Goal: Task Accomplishment & Management: Manage account settings

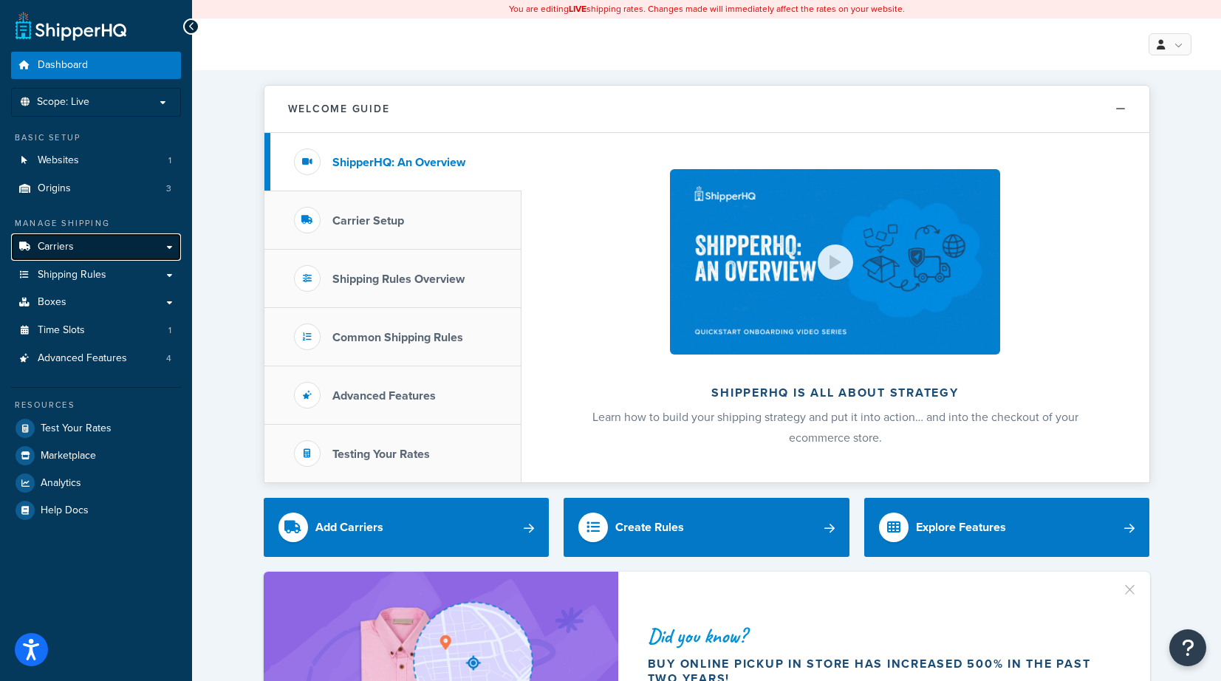
click at [54, 241] on span "Carriers" at bounding box center [56, 247] width 36 height 13
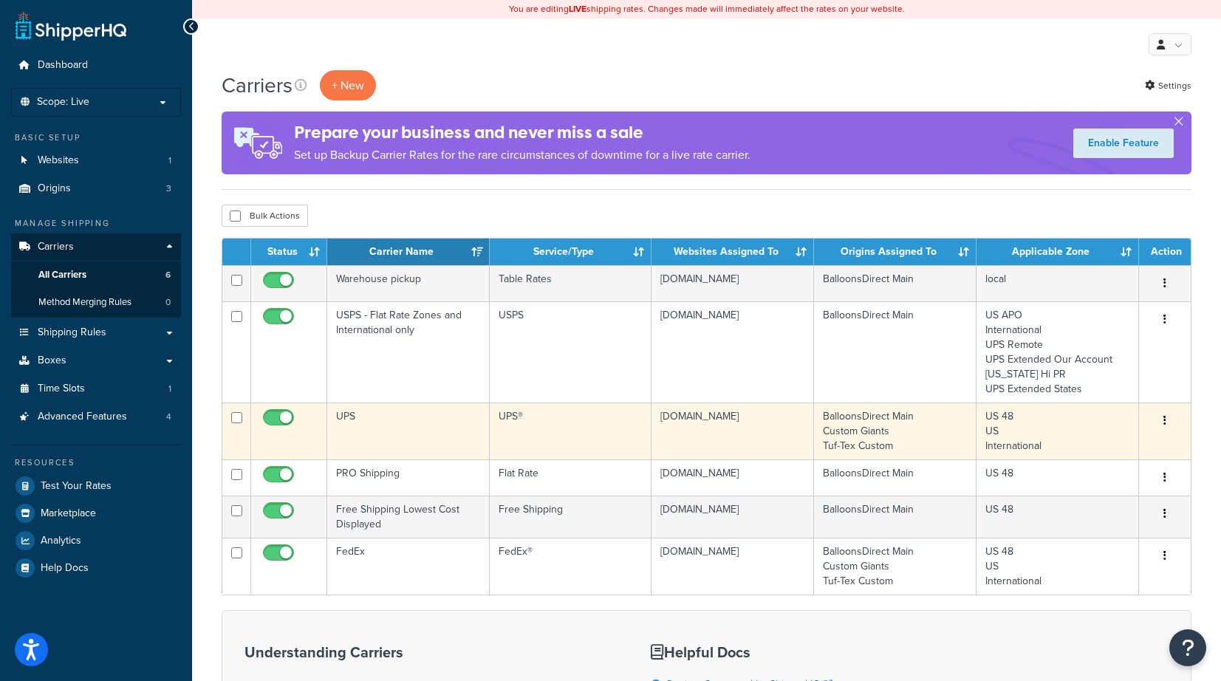
click at [1166, 415] on icon "button" at bounding box center [1165, 420] width 3 height 10
click at [1085, 443] on link "Edit" at bounding box center [1105, 450] width 117 height 30
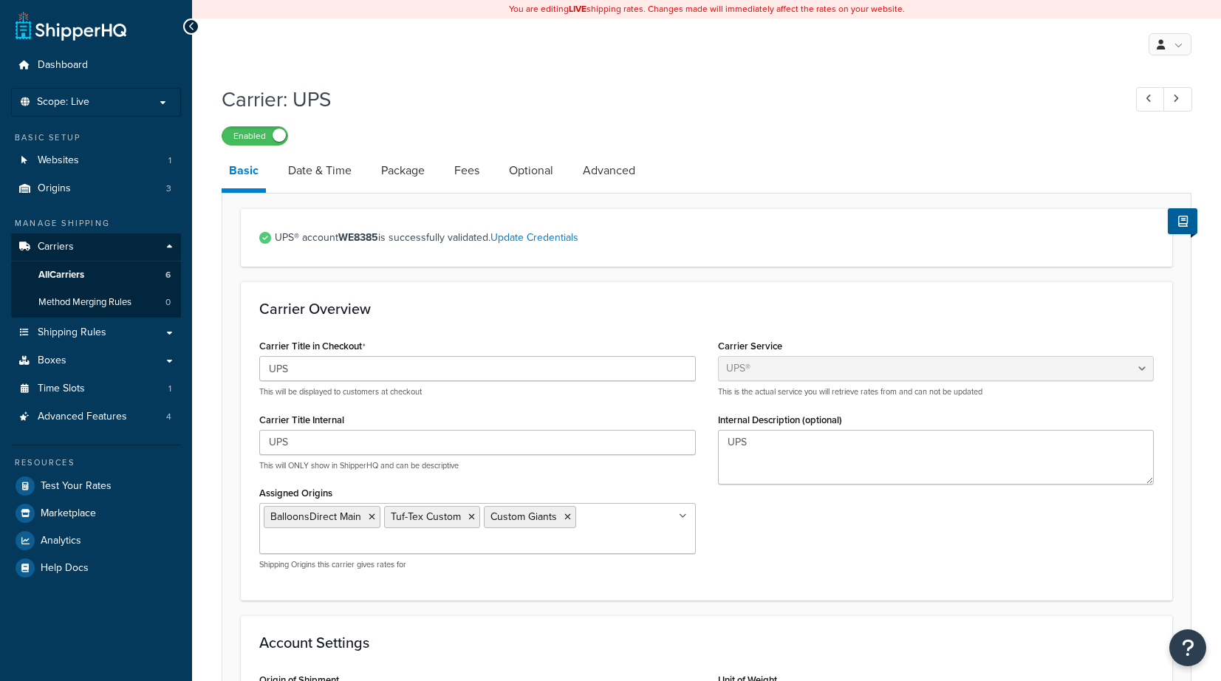
select select "ups"
select select "us"
select select "02"
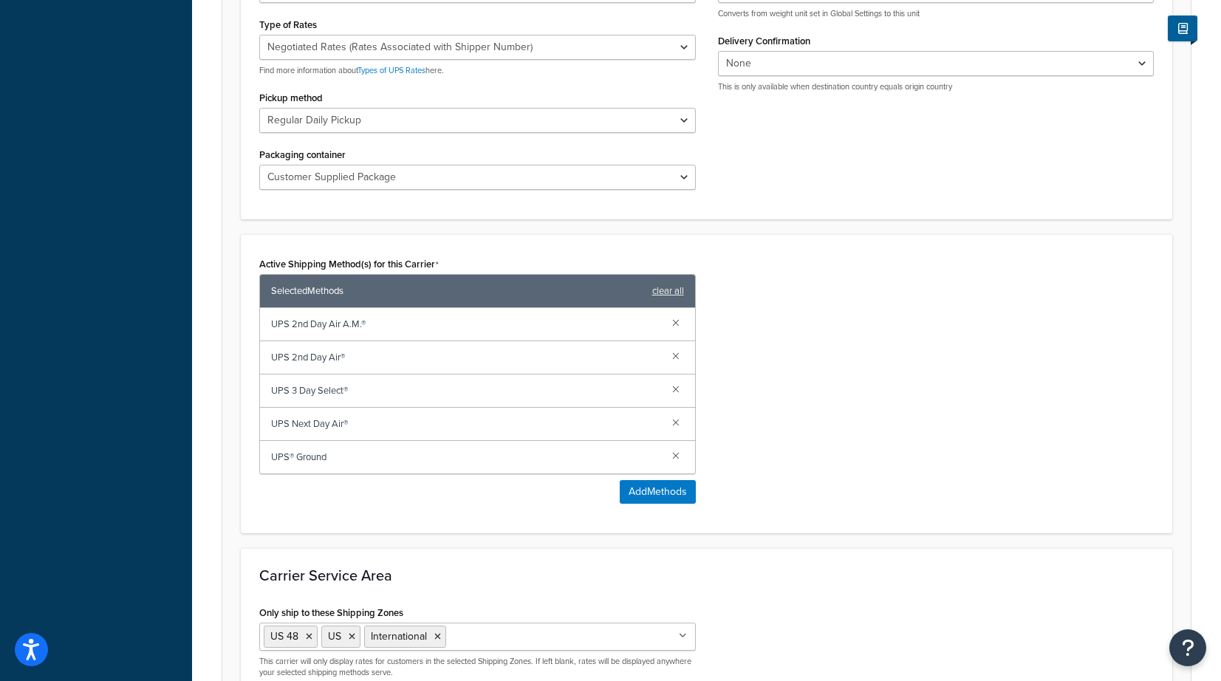
scroll to position [739, 0]
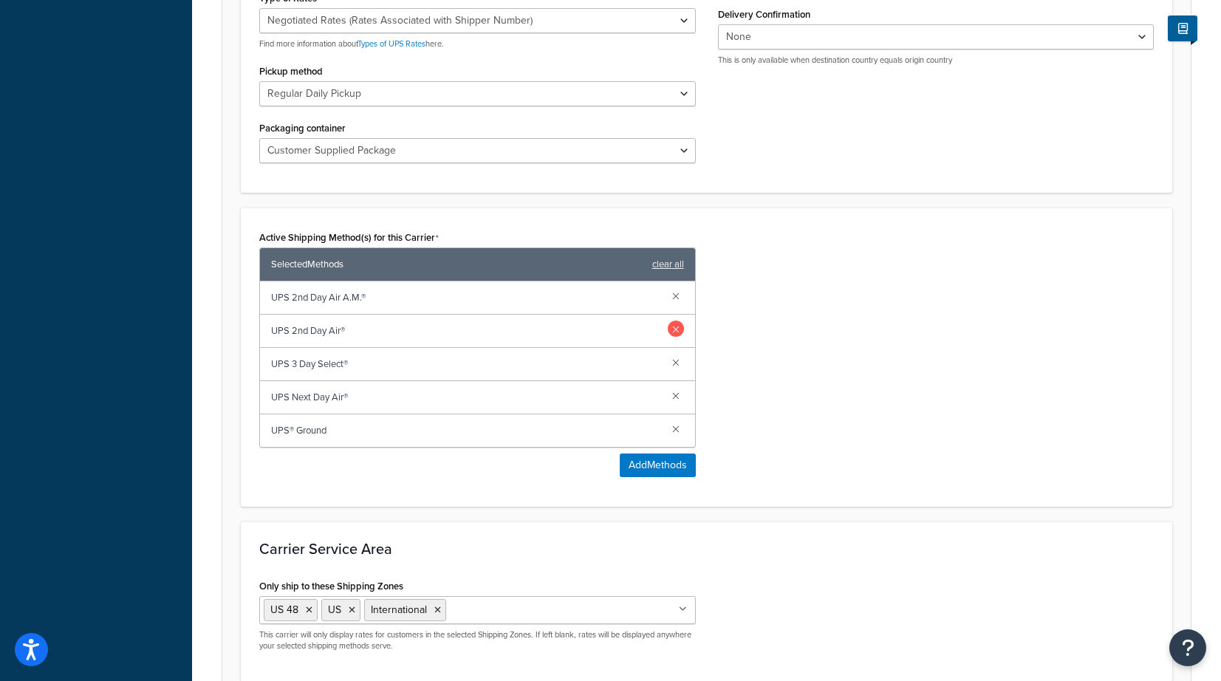
click at [674, 326] on link at bounding box center [676, 329] width 16 height 16
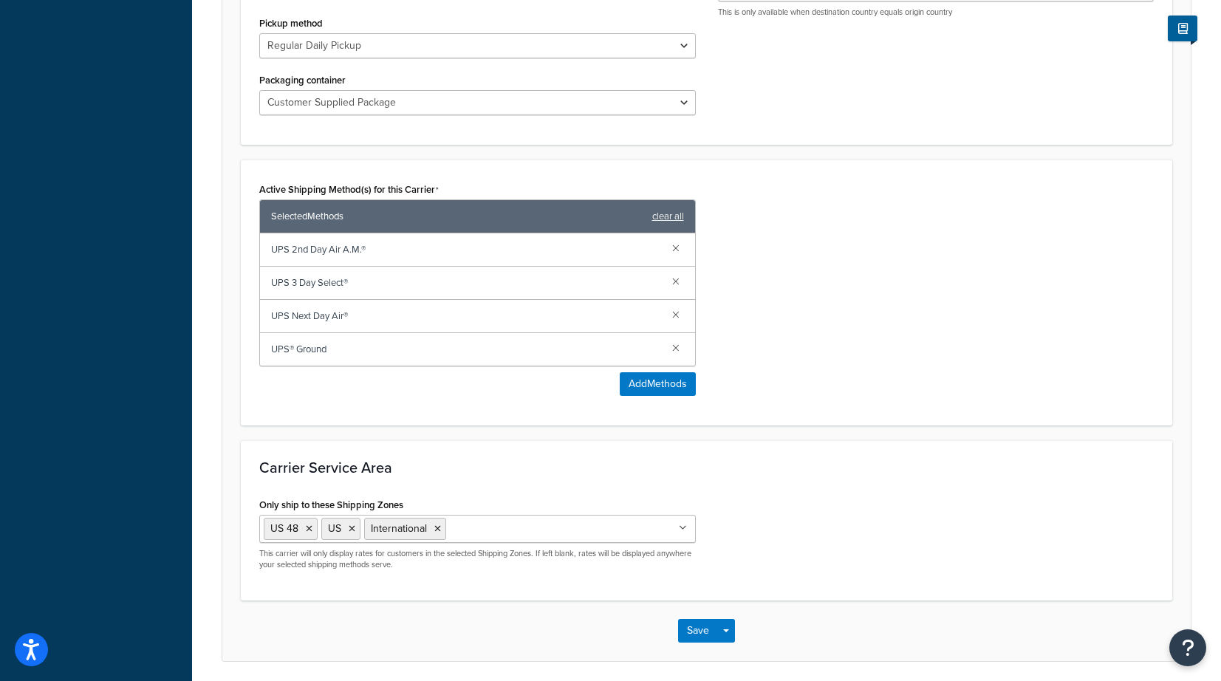
scroll to position [842, 0]
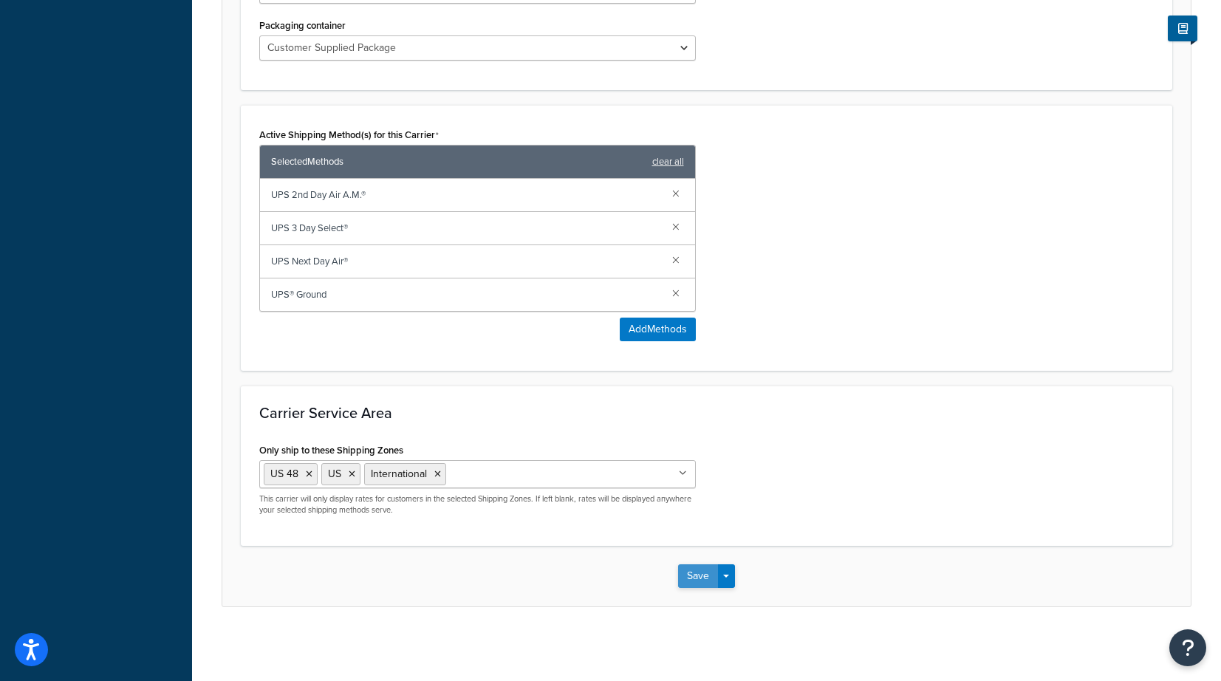
click at [700, 576] on button "Save" at bounding box center [698, 576] width 40 height 24
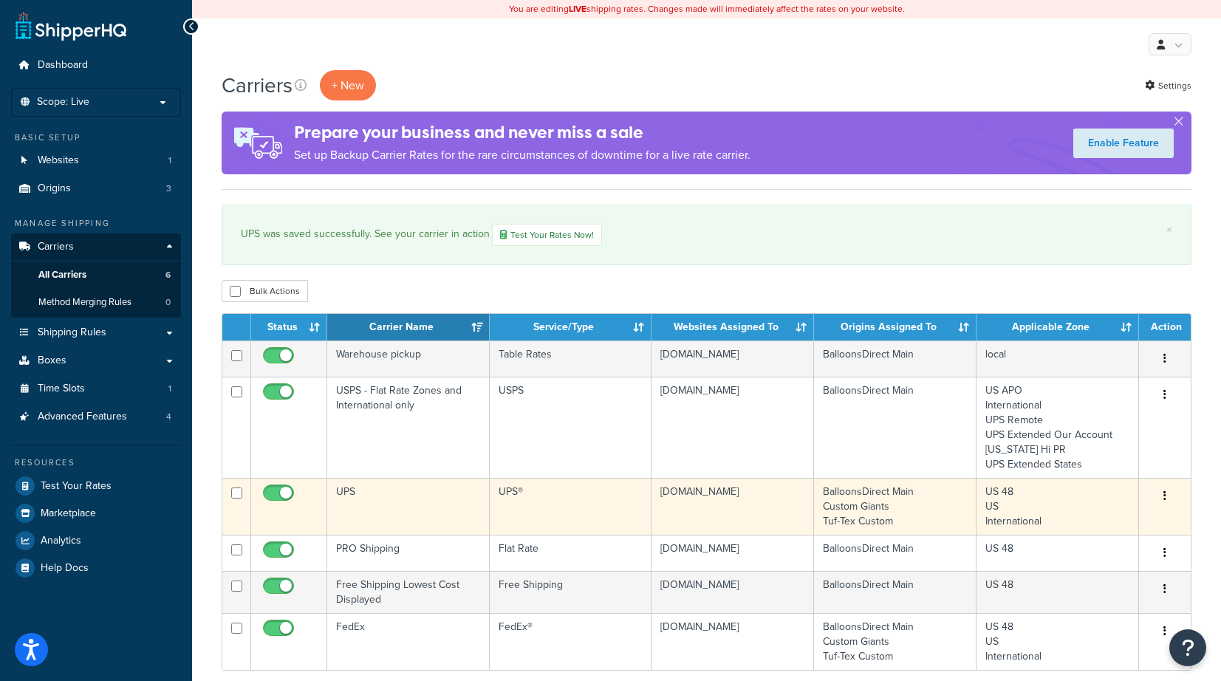
click at [1163, 495] on button "button" at bounding box center [1165, 497] width 21 height 24
click at [1104, 519] on link "Edit" at bounding box center [1105, 526] width 117 height 30
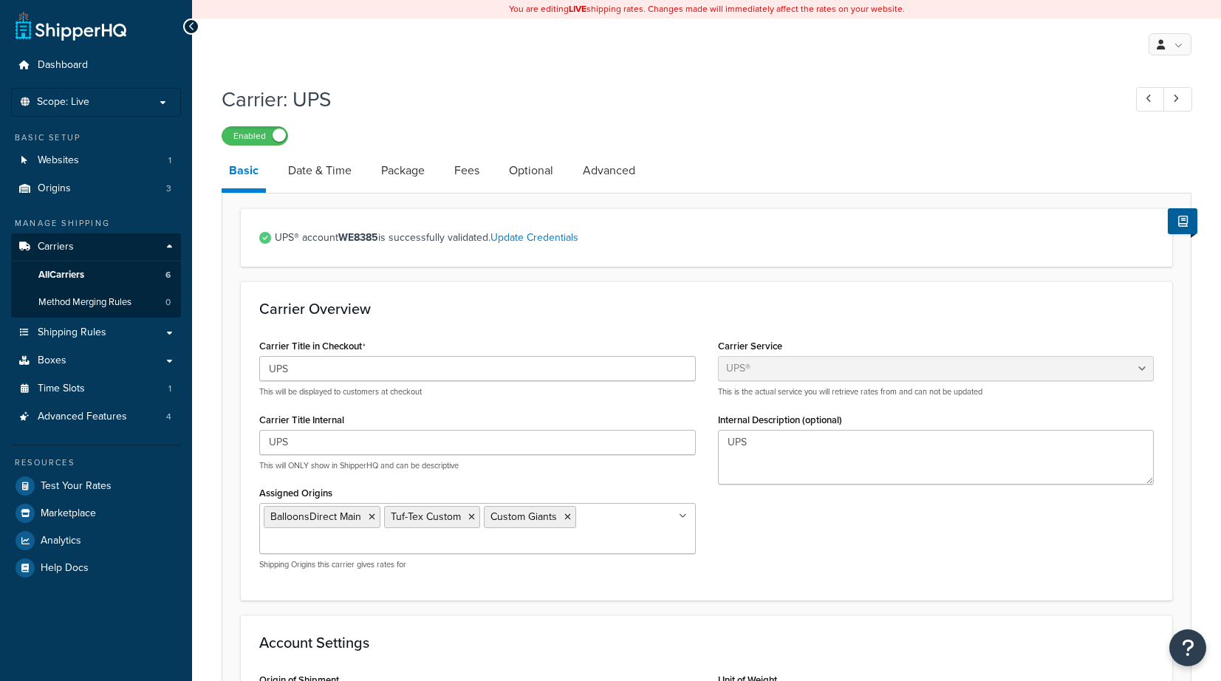
select select "ups"
select select "us"
select select "02"
click at [332, 167] on link "Date & Time" at bounding box center [320, 170] width 78 height 35
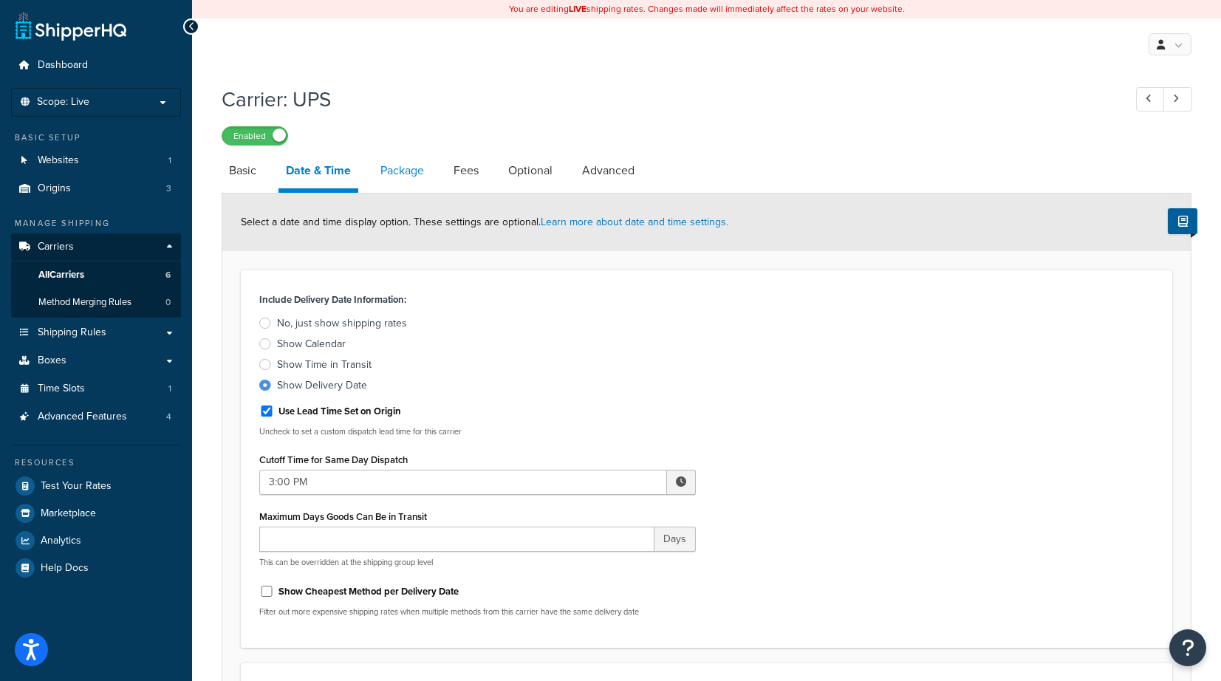
click at [408, 165] on link "Package" at bounding box center [402, 170] width 58 height 35
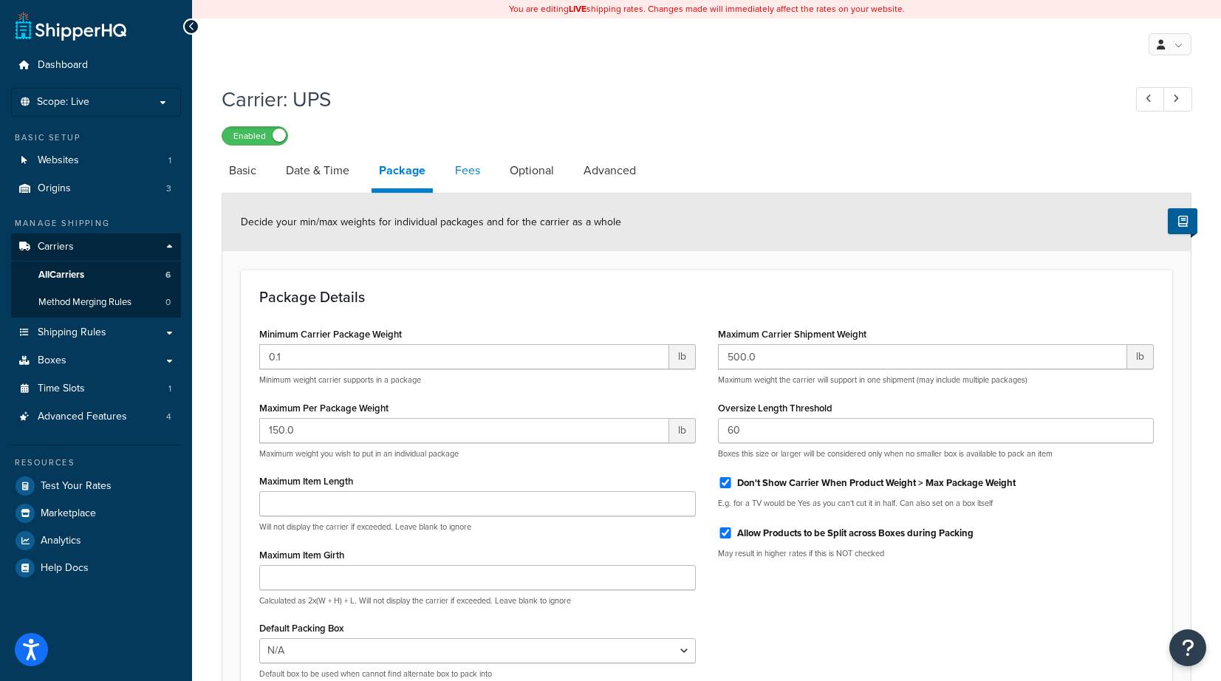
click at [473, 170] on link "Fees" at bounding box center [468, 170] width 40 height 35
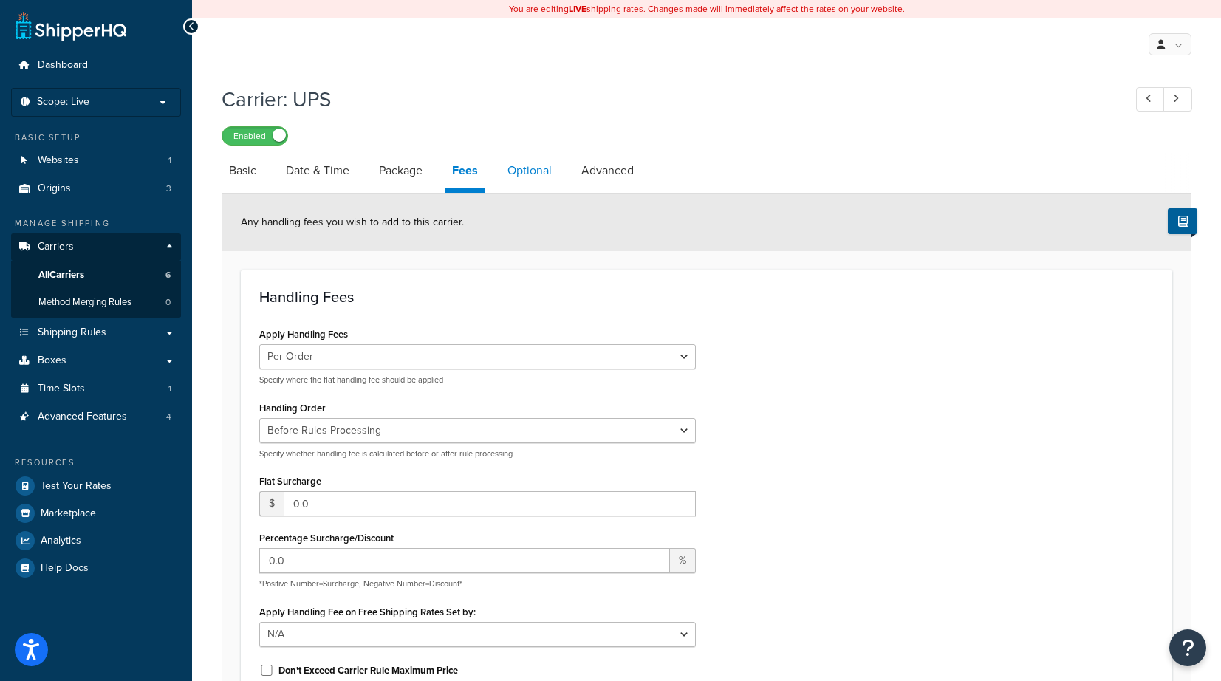
click at [531, 169] on link "Optional" at bounding box center [529, 170] width 59 height 35
select select "residential"
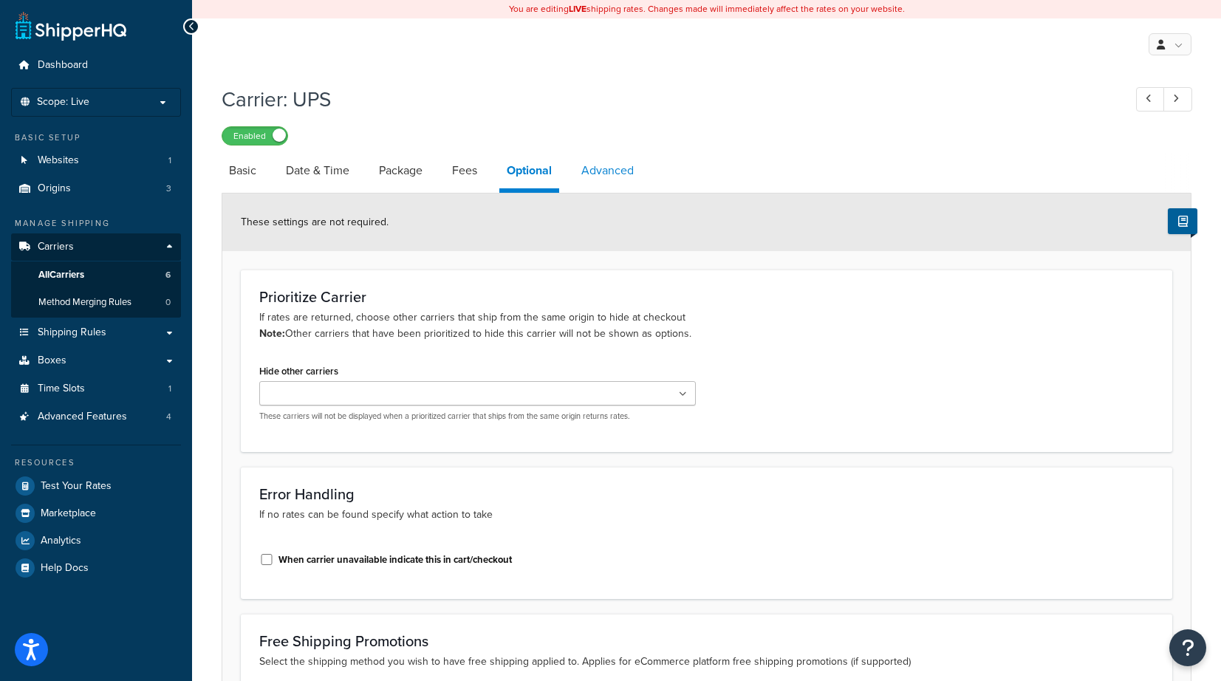
click at [601, 171] on link "Advanced" at bounding box center [607, 170] width 67 height 35
select select "false"
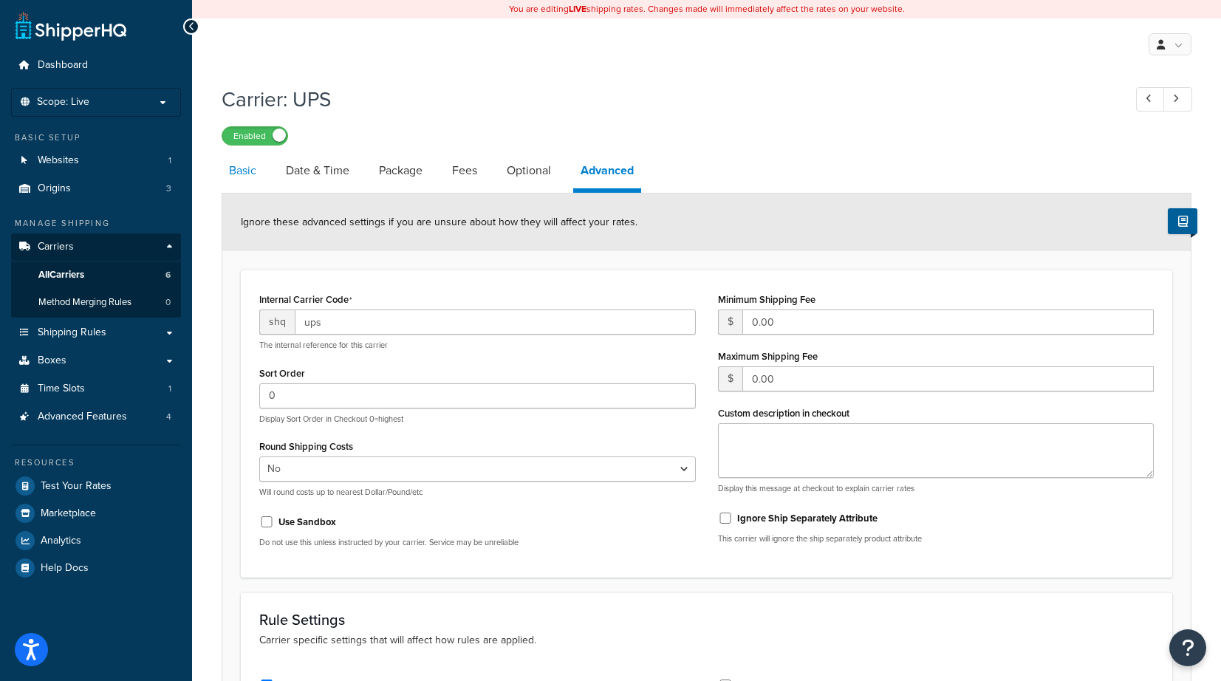
click at [239, 168] on link "Basic" at bounding box center [243, 170] width 42 height 35
select select "ups"
select select "us"
select select "02"
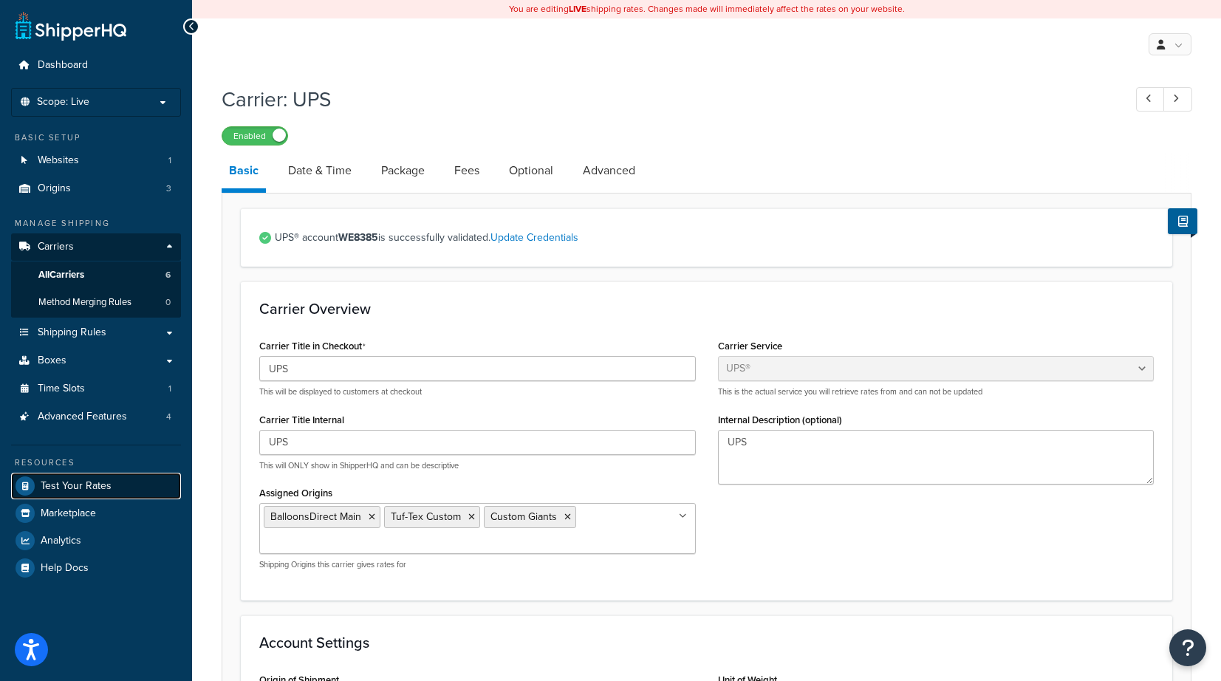
click at [61, 482] on span "Test Your Rates" at bounding box center [76, 486] width 71 height 13
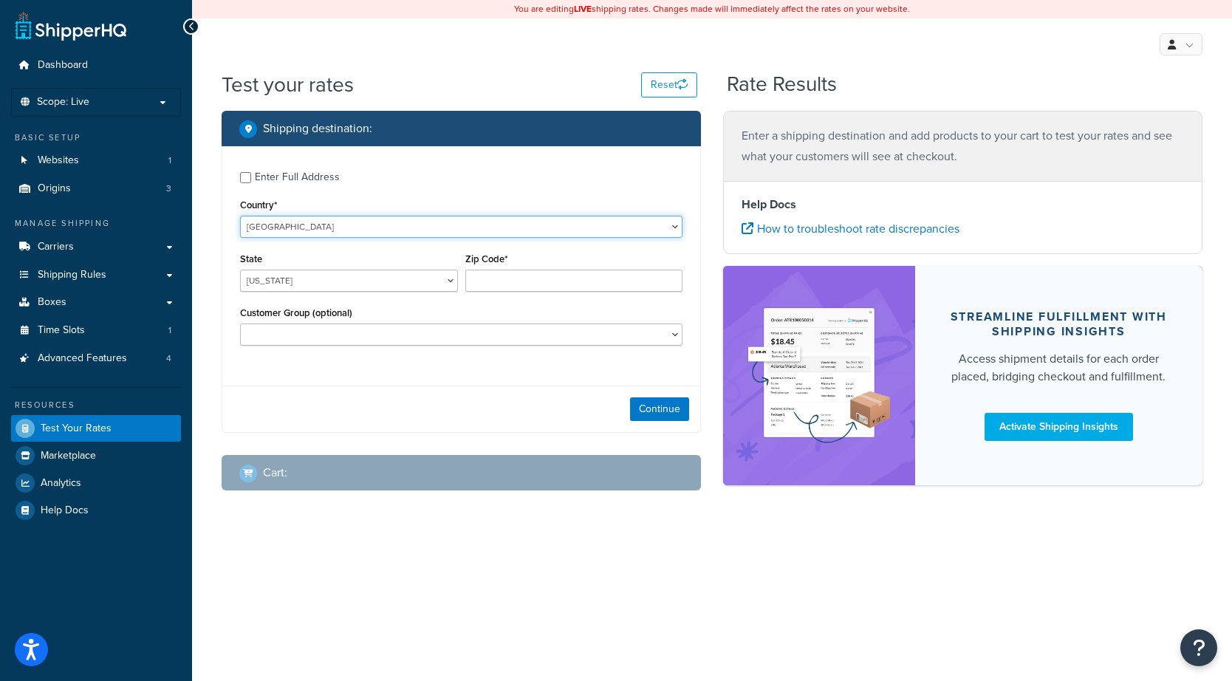
click at [511, 226] on select "United States United Kingdom Afghanistan Åland Islands Albania Algeria American…" at bounding box center [461, 227] width 443 height 22
click at [505, 197] on div "Country* United States United Kingdom Afghanistan Åland Islands Albania Algeria…" at bounding box center [461, 216] width 443 height 43
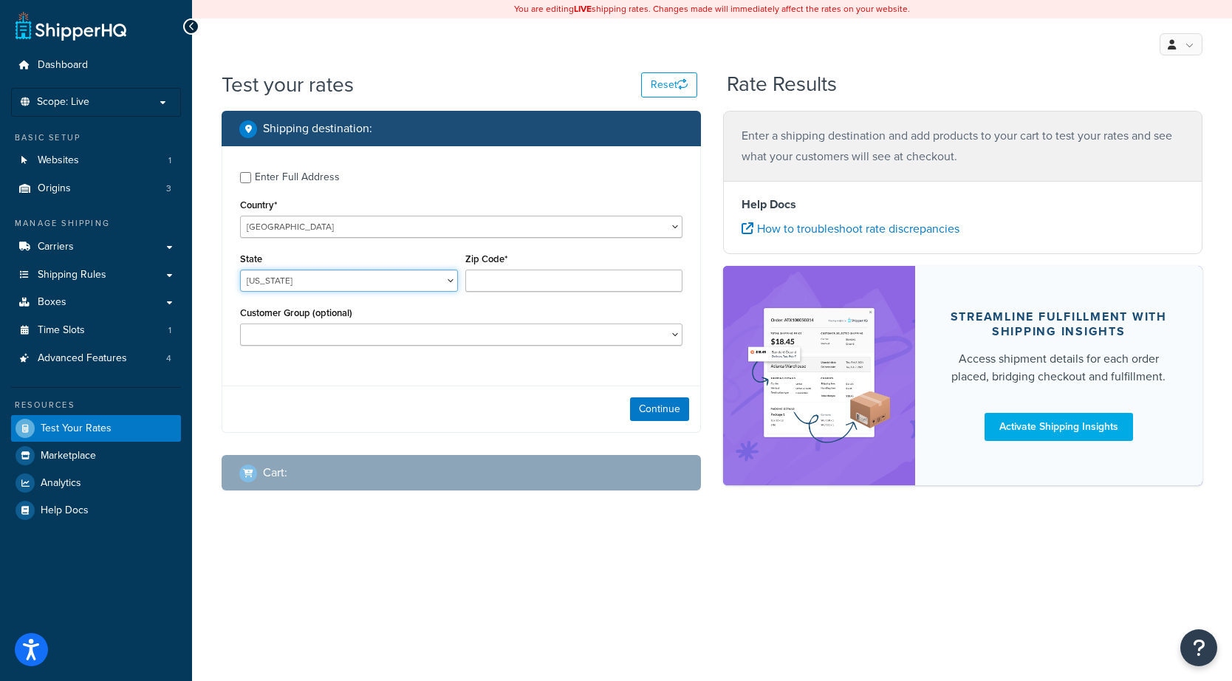
click at [448, 275] on select "Alabama Alaska American Samoa Arizona Arkansas Armed Forces Americas Armed Forc…" at bounding box center [349, 281] width 218 height 22
select select "OR"
click at [240, 270] on select "Alabama Alaska American Samoa Arizona Arkansas Armed Forces Americas Armed Forc…" at bounding box center [349, 281] width 218 height 22
click at [519, 284] on input "Zip Code*" at bounding box center [574, 281] width 218 height 22
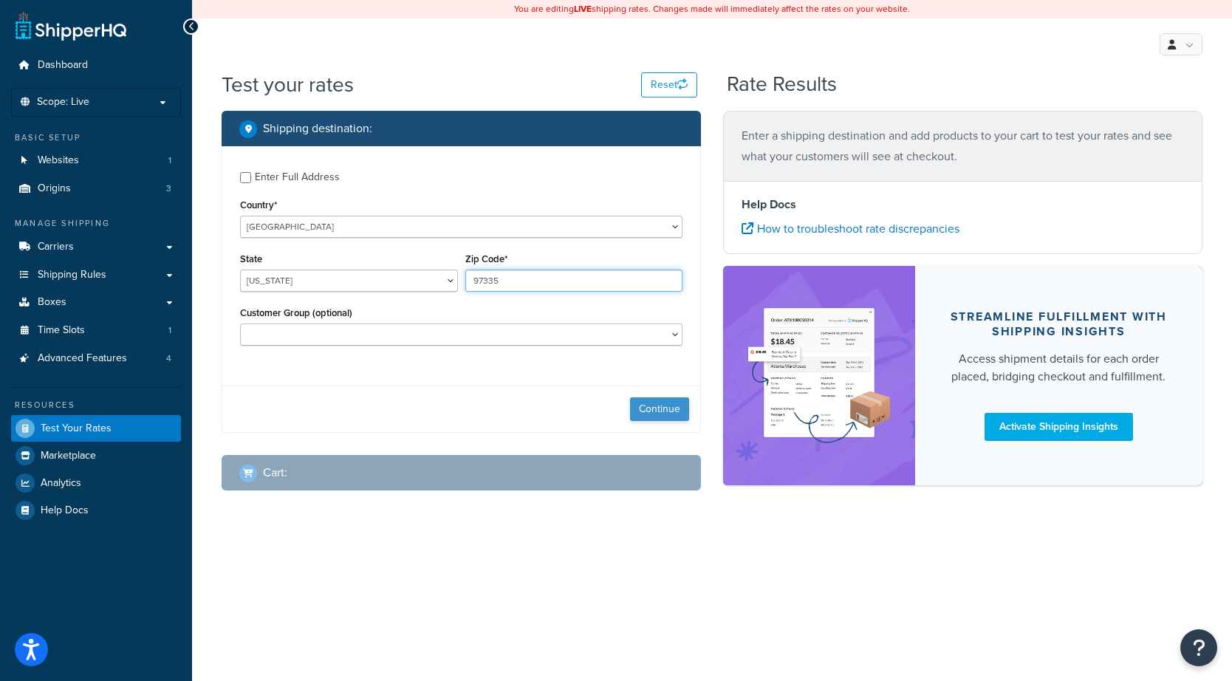
type input "97335"
click at [646, 404] on button "Continue" at bounding box center [659, 409] width 59 height 24
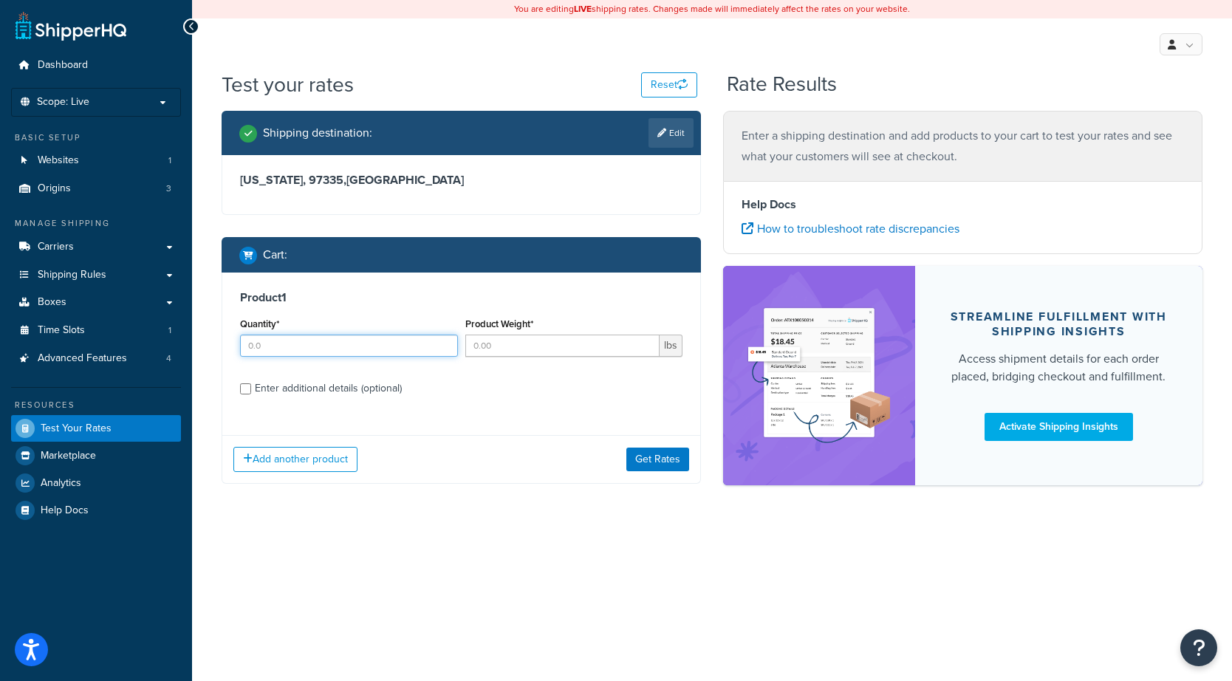
click at [409, 341] on input "Quantity*" at bounding box center [349, 346] width 218 height 22
type input "1"
click at [488, 353] on input "Product Weight*" at bounding box center [562, 346] width 195 height 22
type input "4"
click at [310, 388] on div "Enter additional details (optional)" at bounding box center [328, 388] width 147 height 21
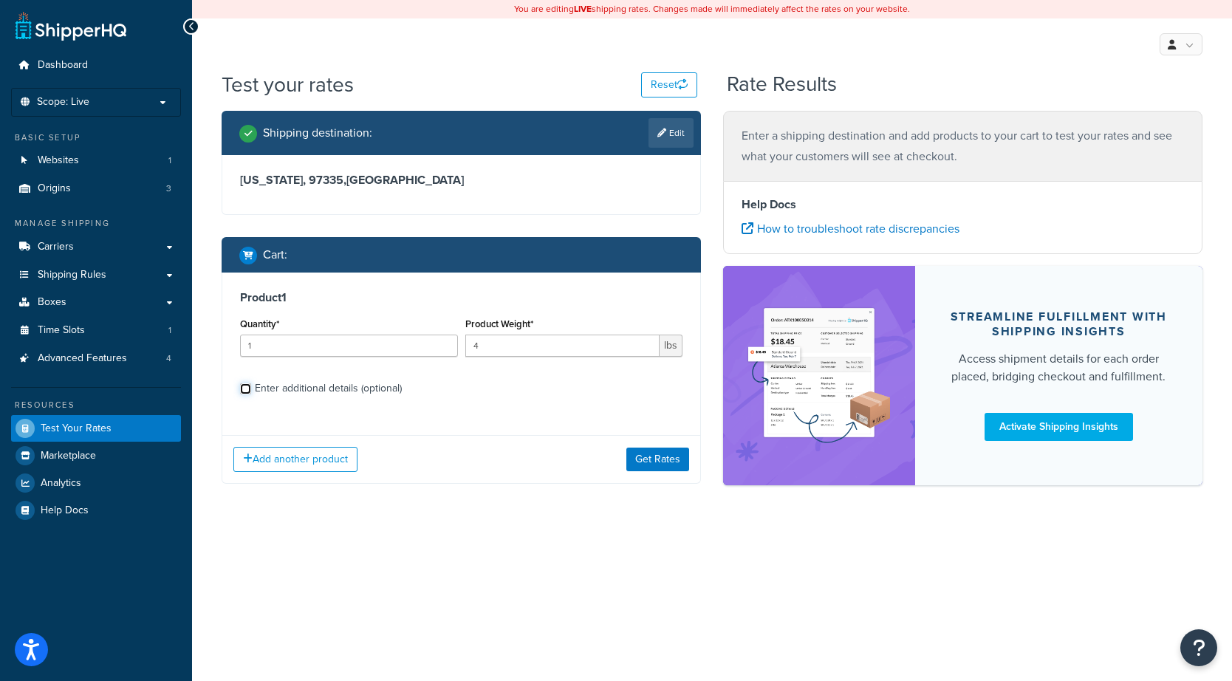
click at [251, 388] on input "Enter additional details (optional)" at bounding box center [245, 388] width 11 height 11
checkbox input "true"
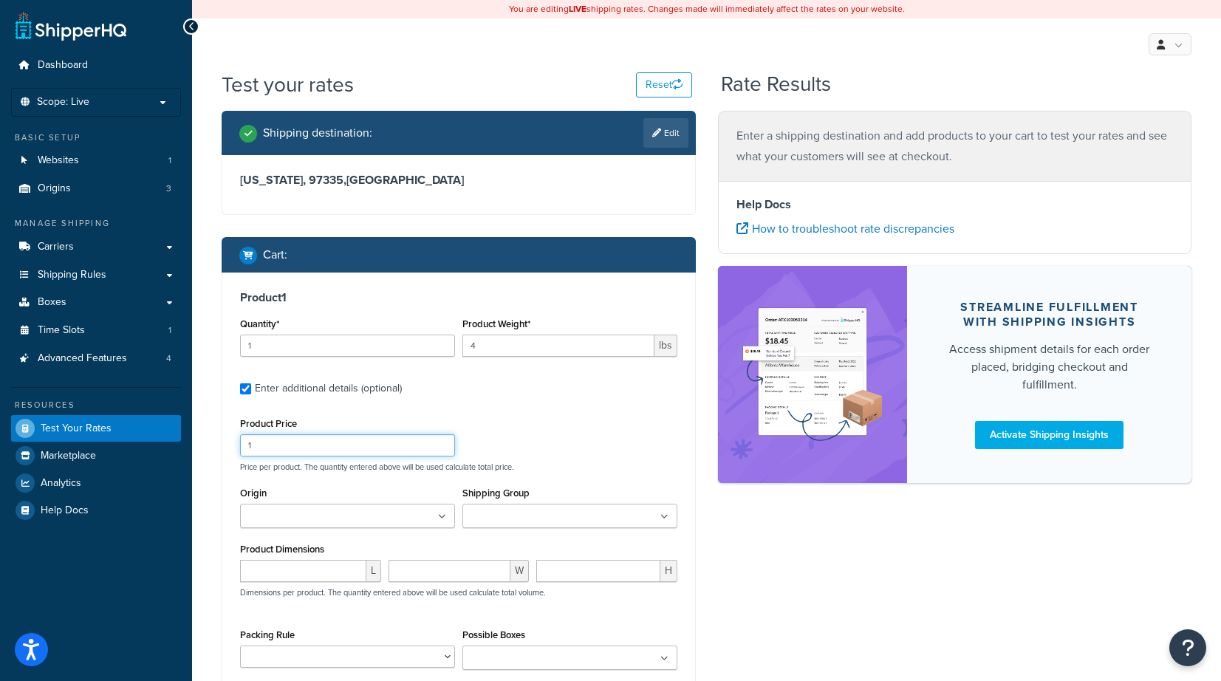
drag, startPoint x: 299, startPoint y: 435, endPoint x: 216, endPoint y: 443, distance: 83.1
click at [216, 443] on div "Shipping destination : Edit Oregon, 97335 , United States Cart : Product 1 Quan…" at bounding box center [459, 446] width 496 height 670
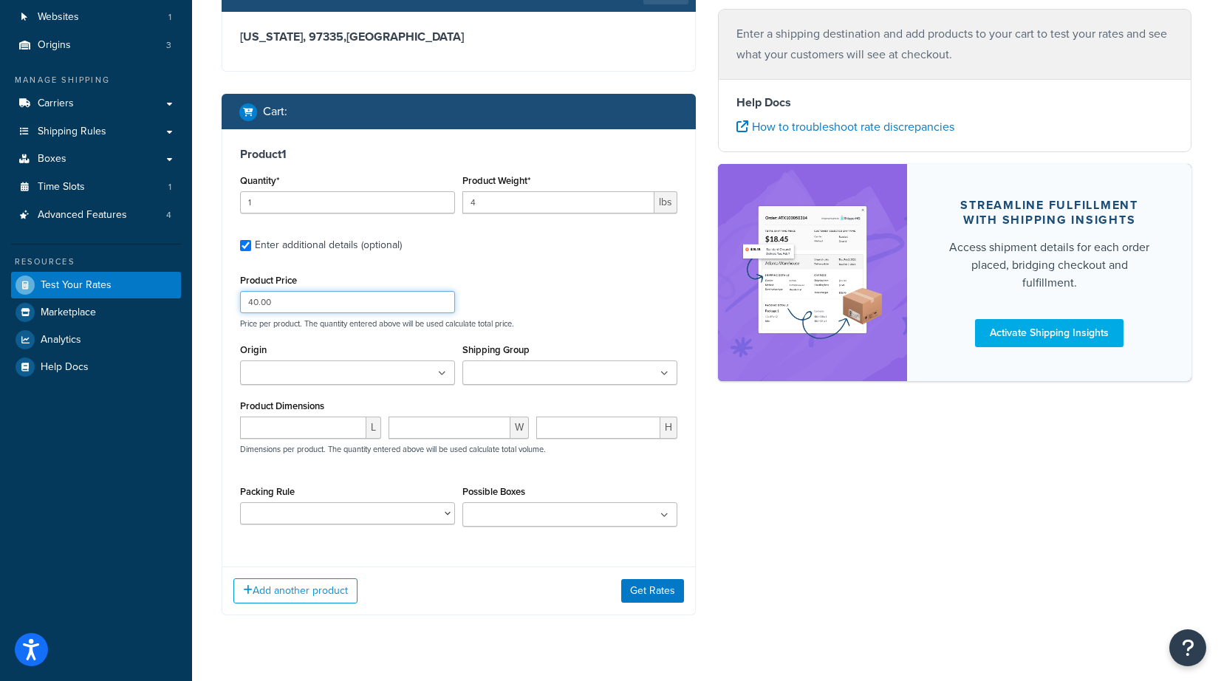
scroll to position [148, 0]
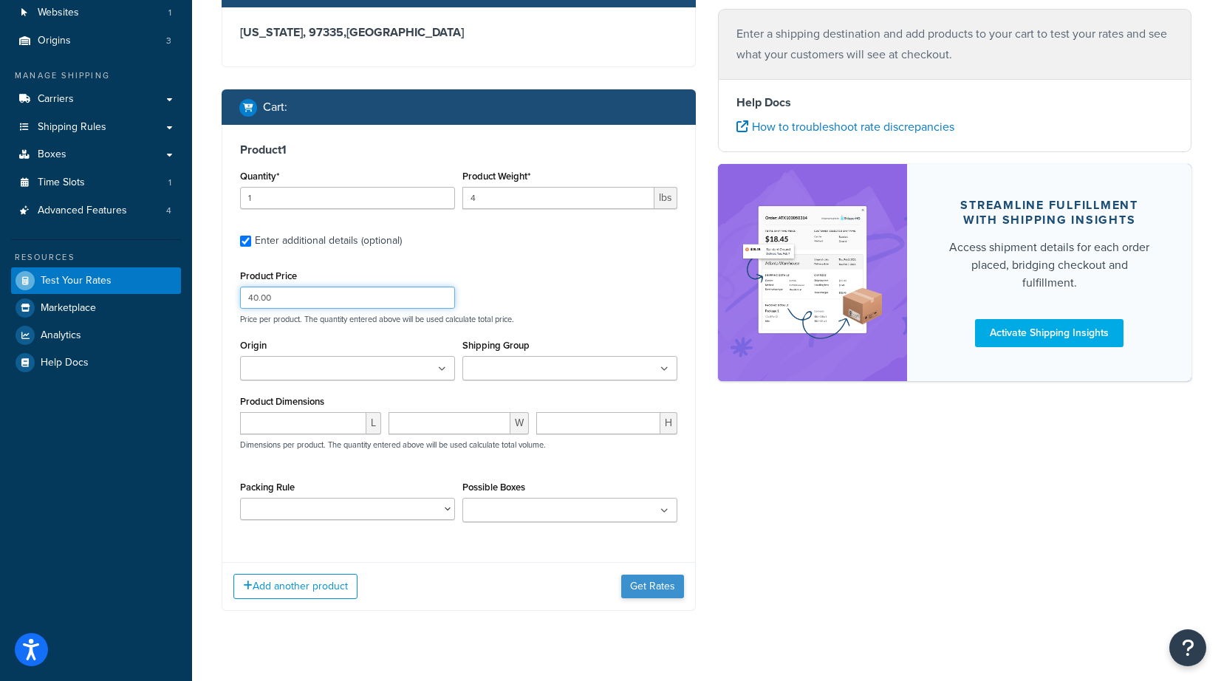
type input "40.00"
click at [643, 581] on button "Get Rates" at bounding box center [652, 587] width 63 height 24
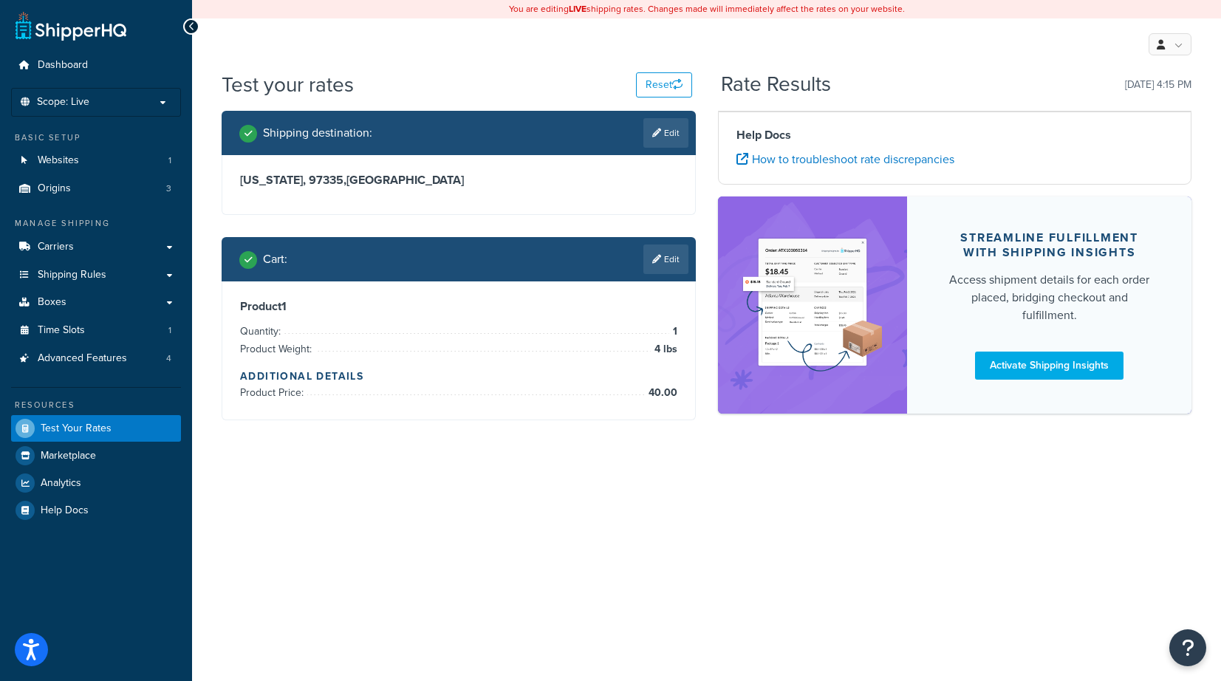
scroll to position [0, 0]
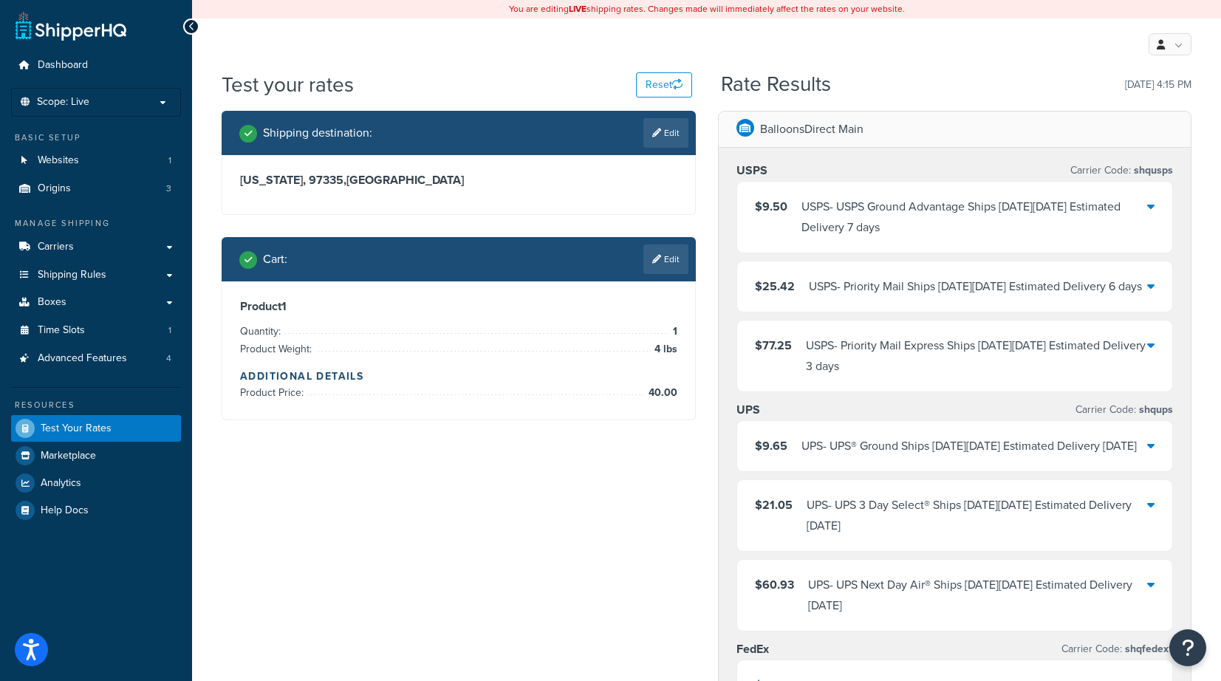
click at [1145, 206] on div "USPS - USPS Ground Advantage Ships on Thu, Aug 28 Estimated Delivery 7 days" at bounding box center [975, 217] width 347 height 41
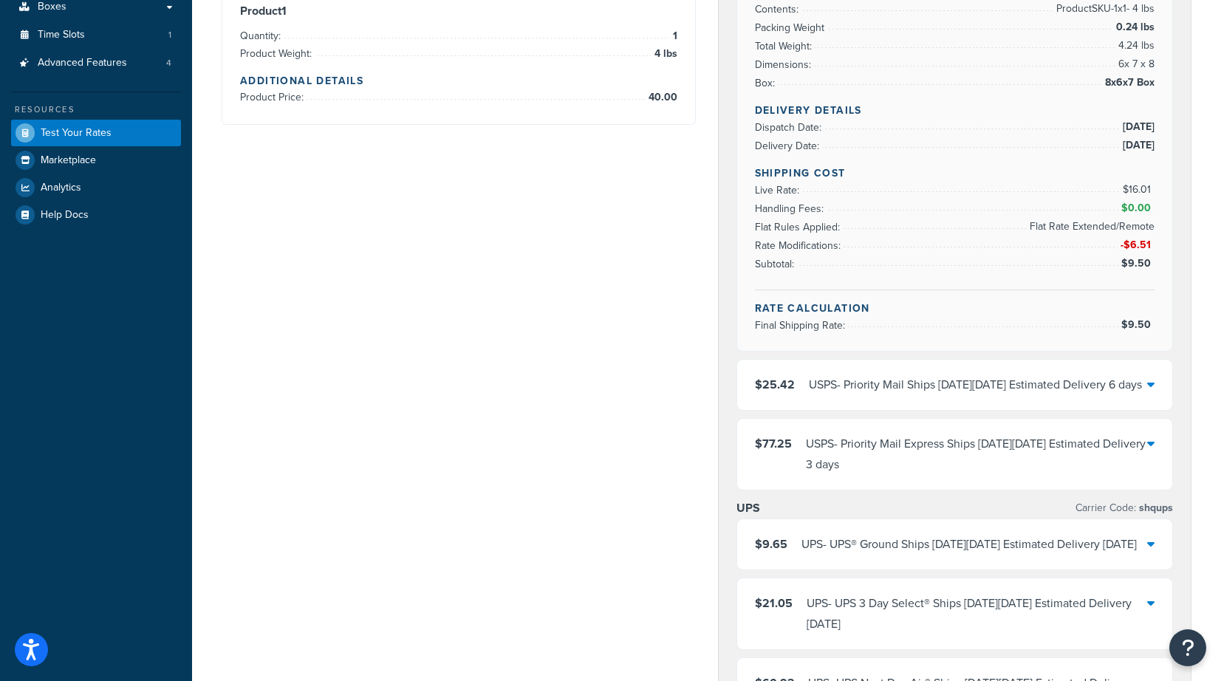
scroll to position [369, 0]
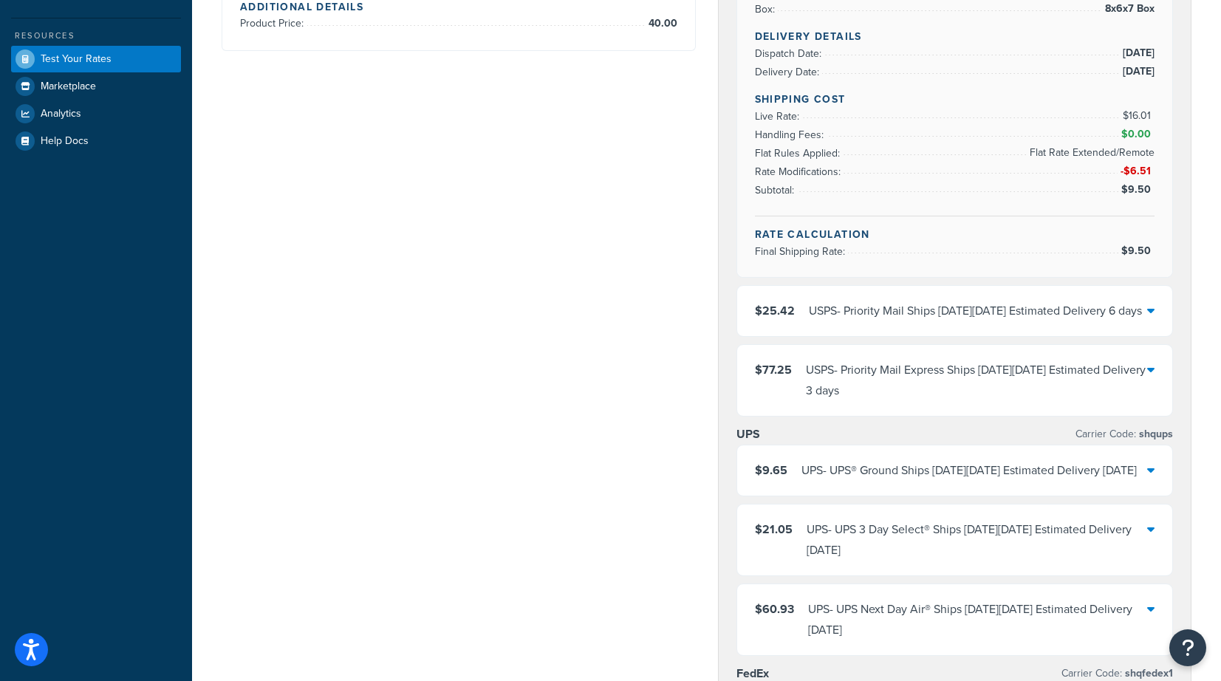
click at [1148, 375] on icon at bounding box center [1150, 370] width 7 height 12
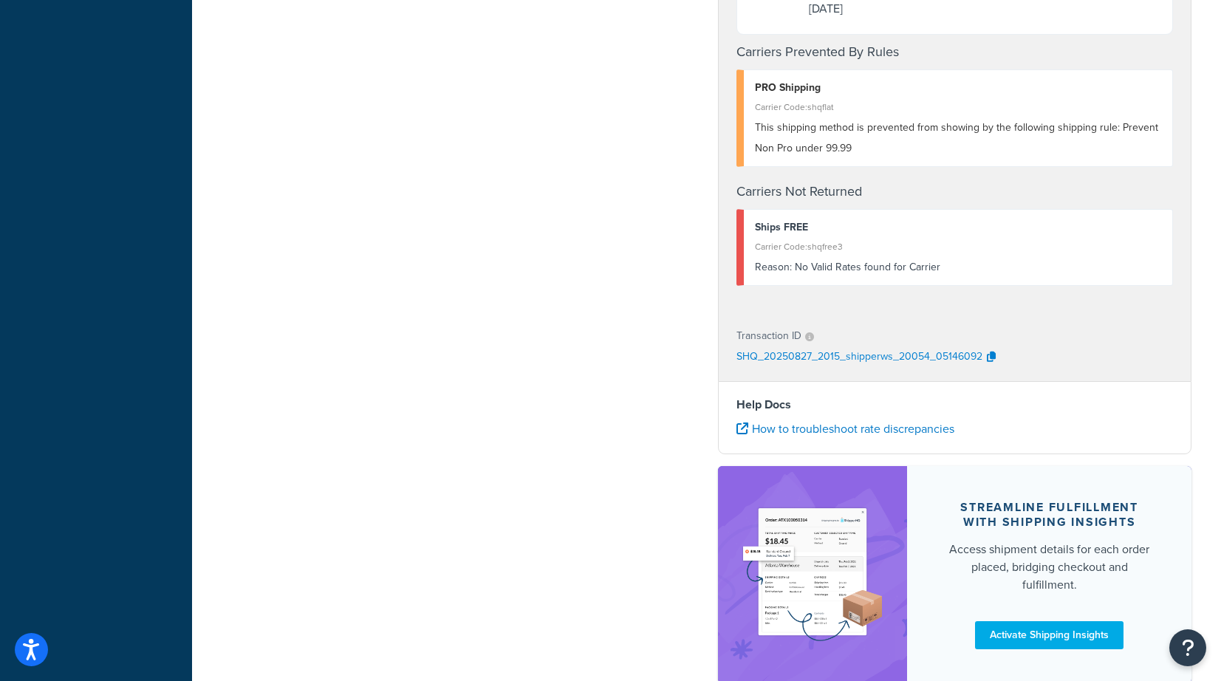
scroll to position [1182, 0]
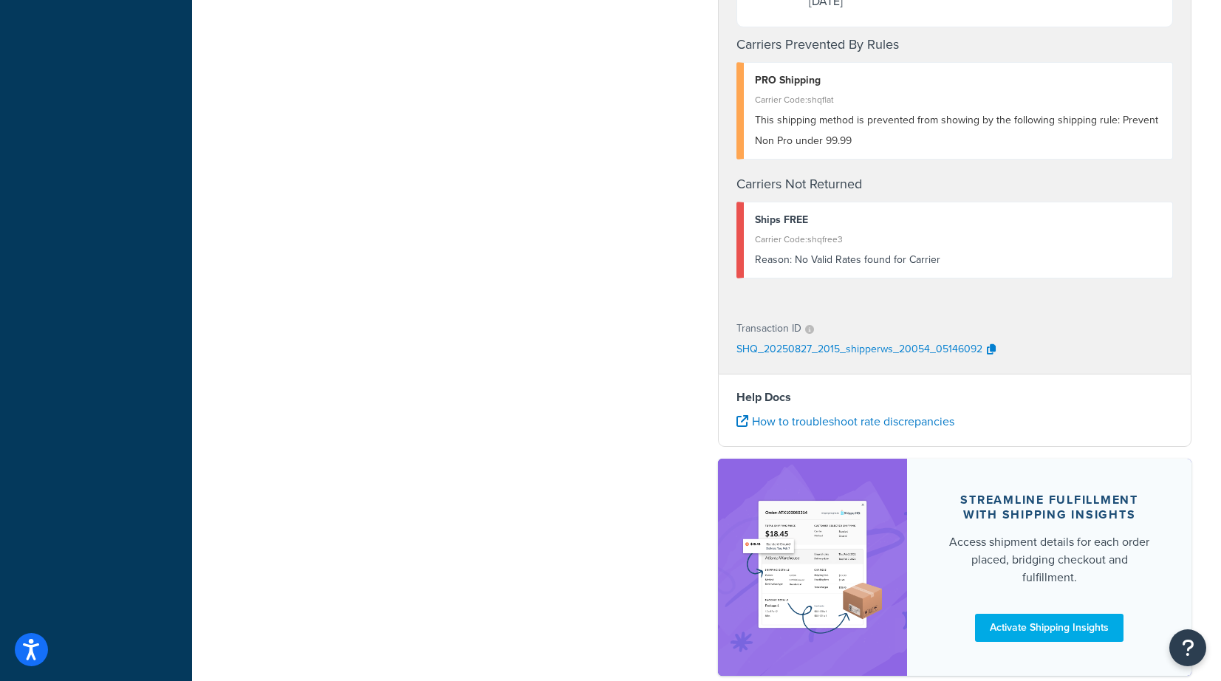
click at [852, 361] on p "SHQ_20250827_2015_shipperws_20054_05146092" at bounding box center [860, 350] width 246 height 22
click at [988, 355] on icon "button" at bounding box center [991, 349] width 9 height 10
click at [987, 355] on icon "button" at bounding box center [991, 349] width 9 height 10
click at [963, 361] on p "SHQ_20250827_2015_shipperws_20054_05146092" at bounding box center [860, 350] width 246 height 22
drag, startPoint x: 989, startPoint y: 411, endPoint x: 971, endPoint y: 408, distance: 18.0
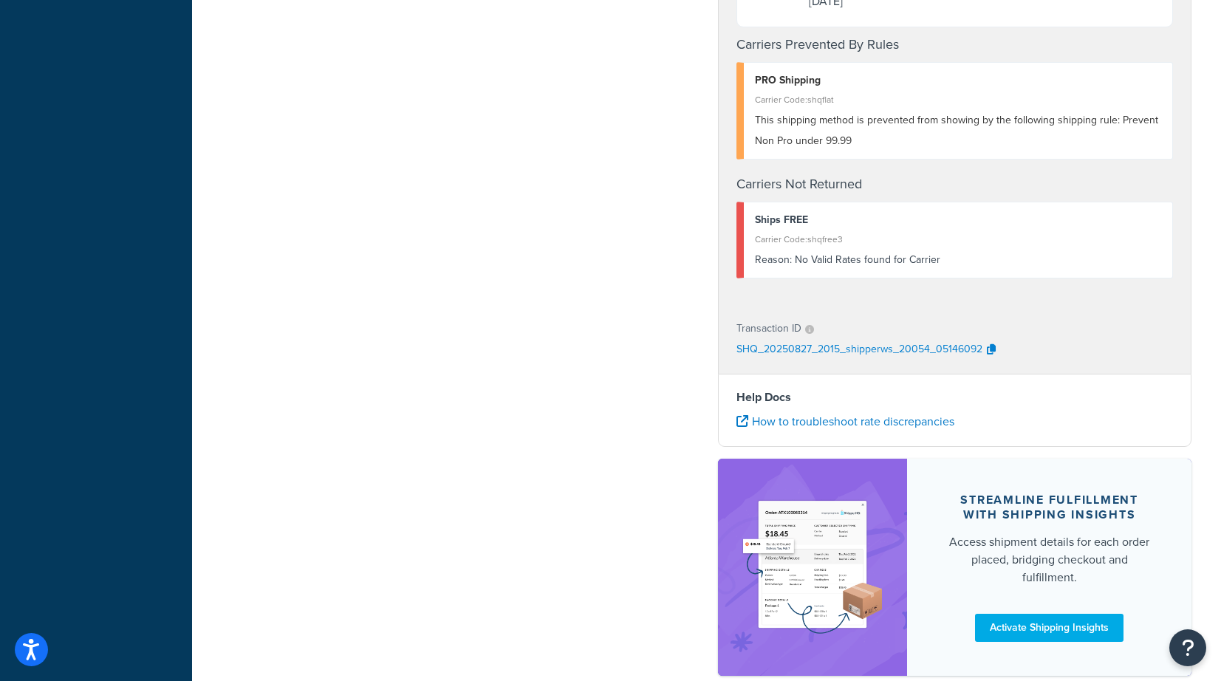
click at [971, 361] on p "SHQ_20250827_2015_shipperws_20054_05146092" at bounding box center [860, 350] width 246 height 22
click at [989, 355] on icon "button" at bounding box center [991, 349] width 9 height 10
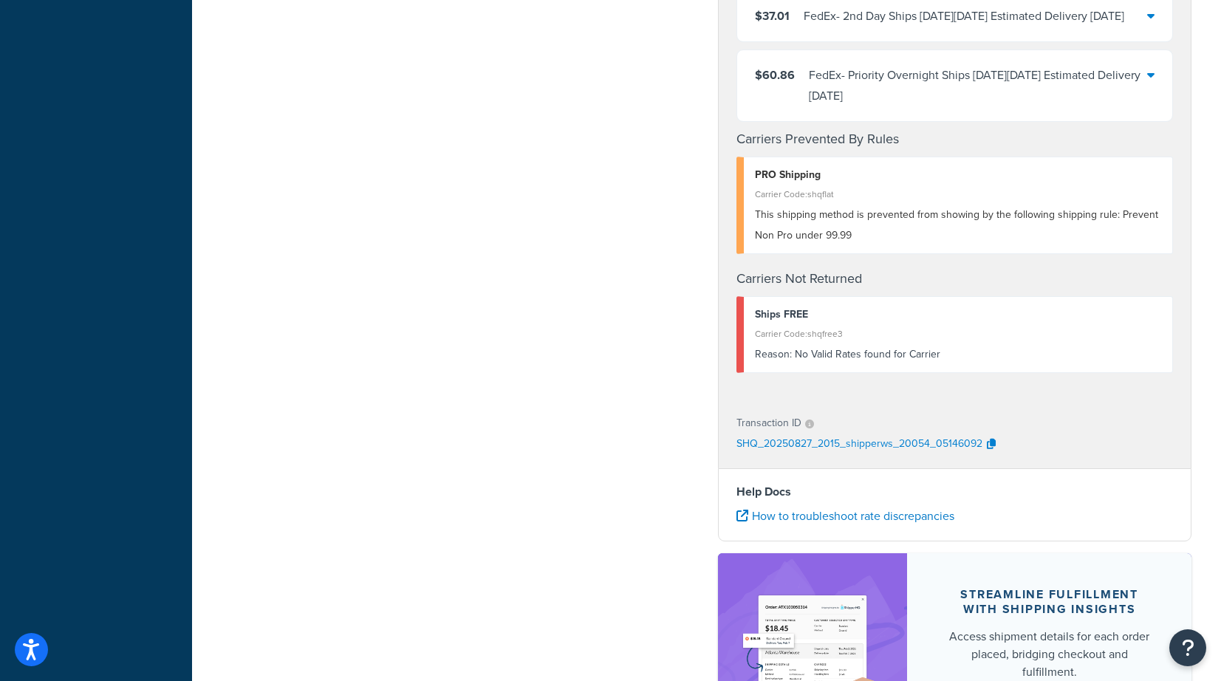
scroll to position [1254, 0]
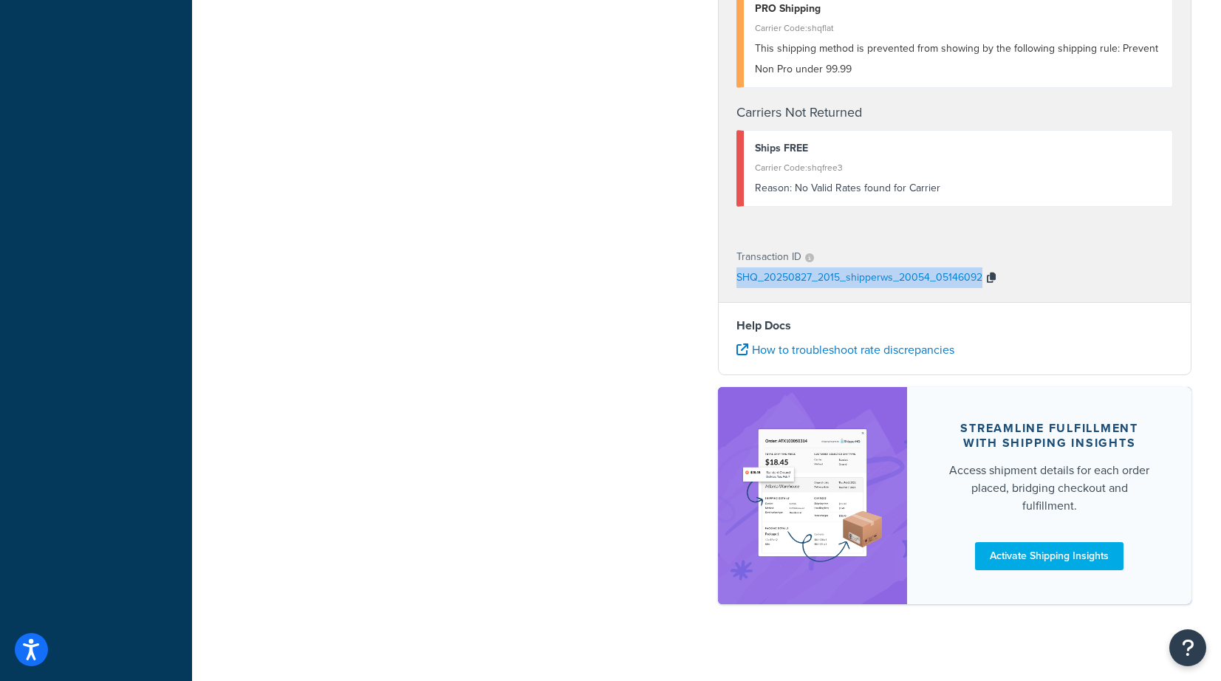
drag, startPoint x: 735, startPoint y: 337, endPoint x: 983, endPoint y: 340, distance: 247.5
click at [983, 302] on div "Transaction ID SHQ_20250827_2015_shipperws_20054_05146092" at bounding box center [955, 268] width 473 height 68
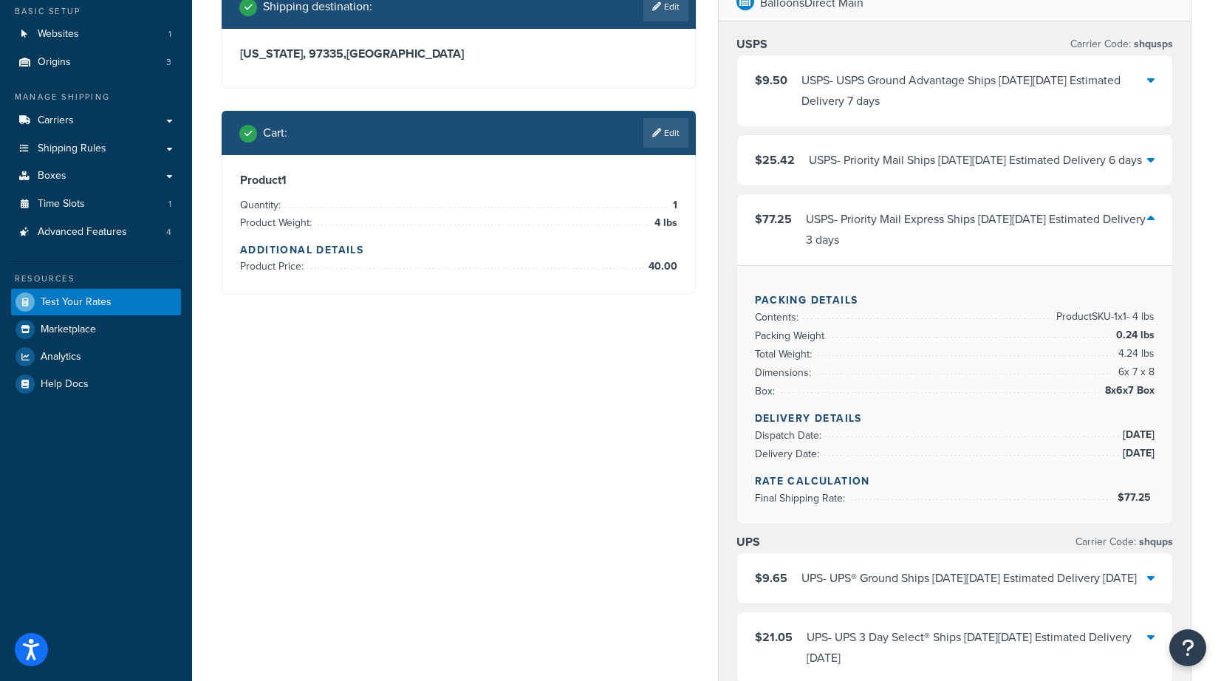
scroll to position [0, 0]
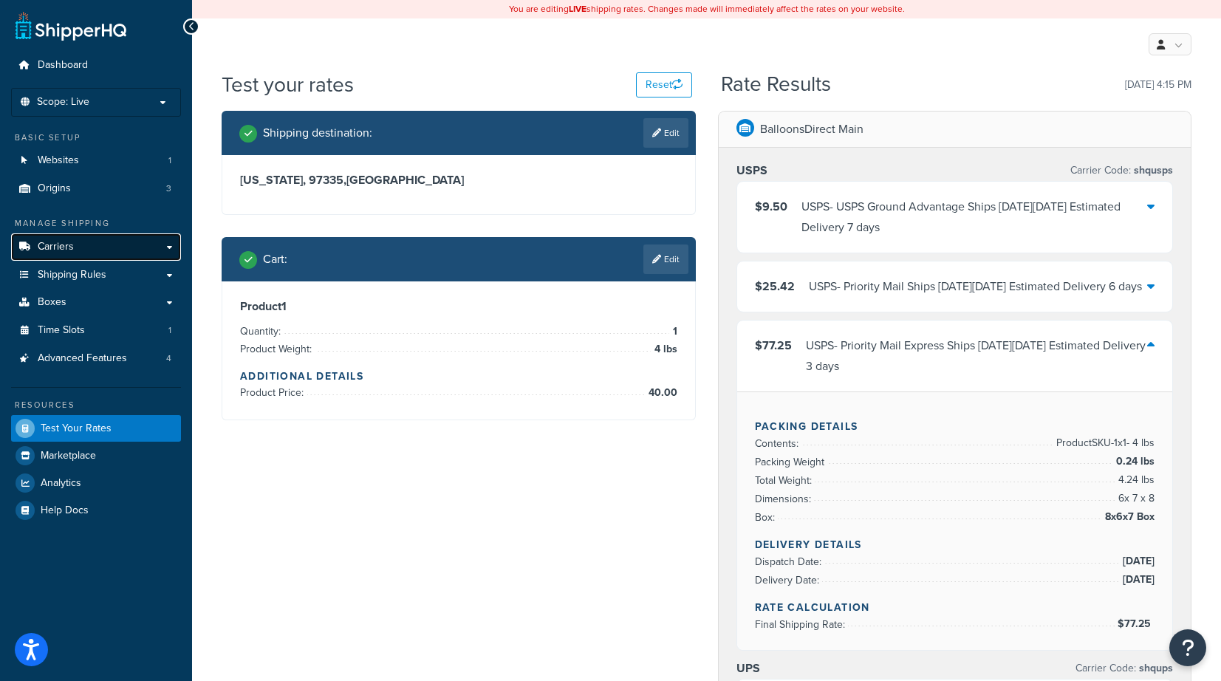
click at [75, 242] on link "Carriers" at bounding box center [96, 246] width 170 height 27
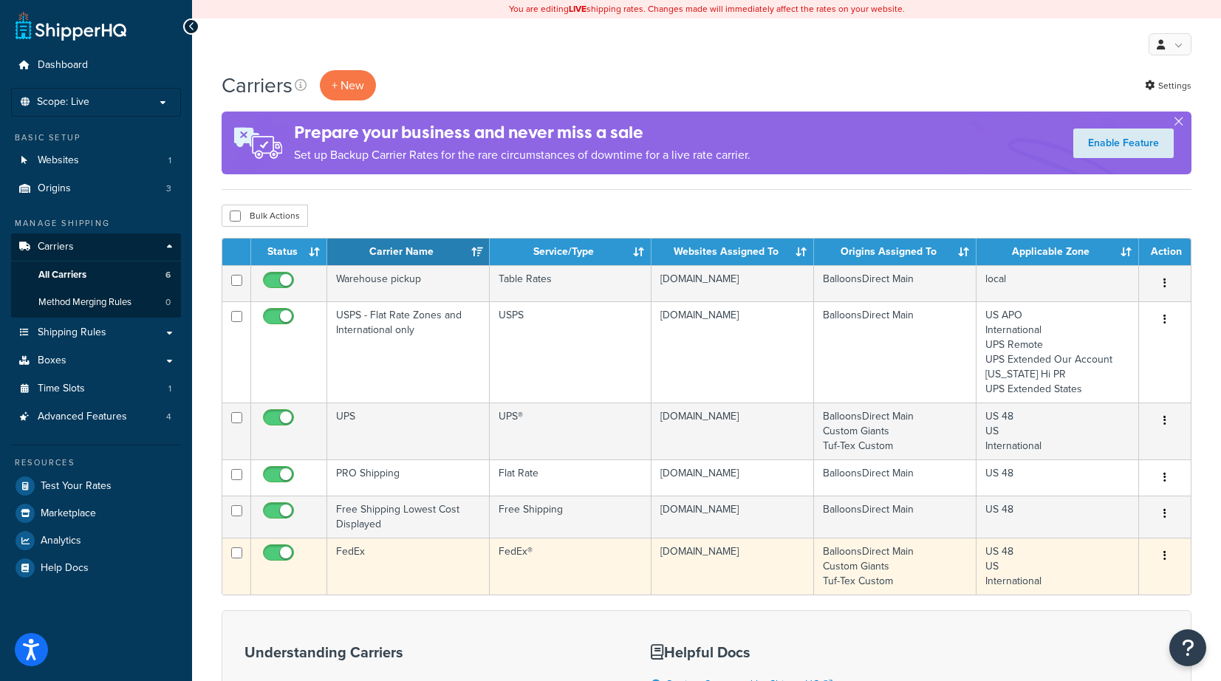
click at [1164, 552] on icon "button" at bounding box center [1165, 555] width 3 height 10
click at [1087, 581] on link "Edit" at bounding box center [1105, 585] width 117 height 30
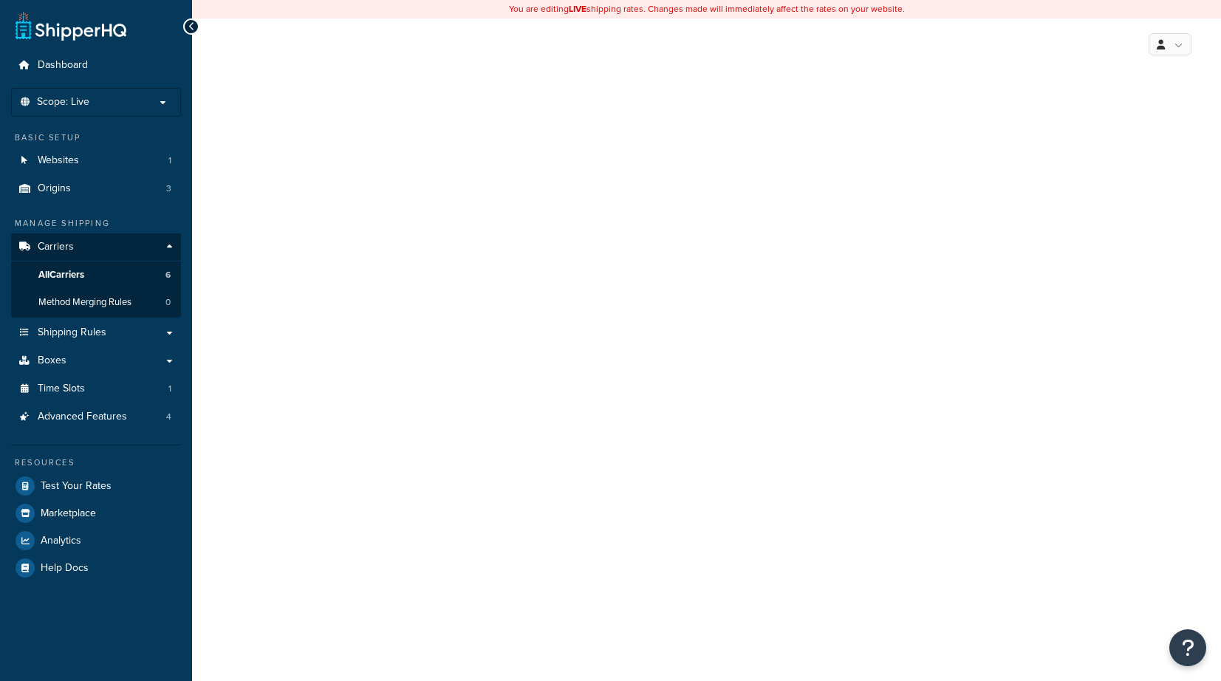
select select "fedEx"
select select "REGULAR_PICKUP"
select select "YOUR_PACKAGING"
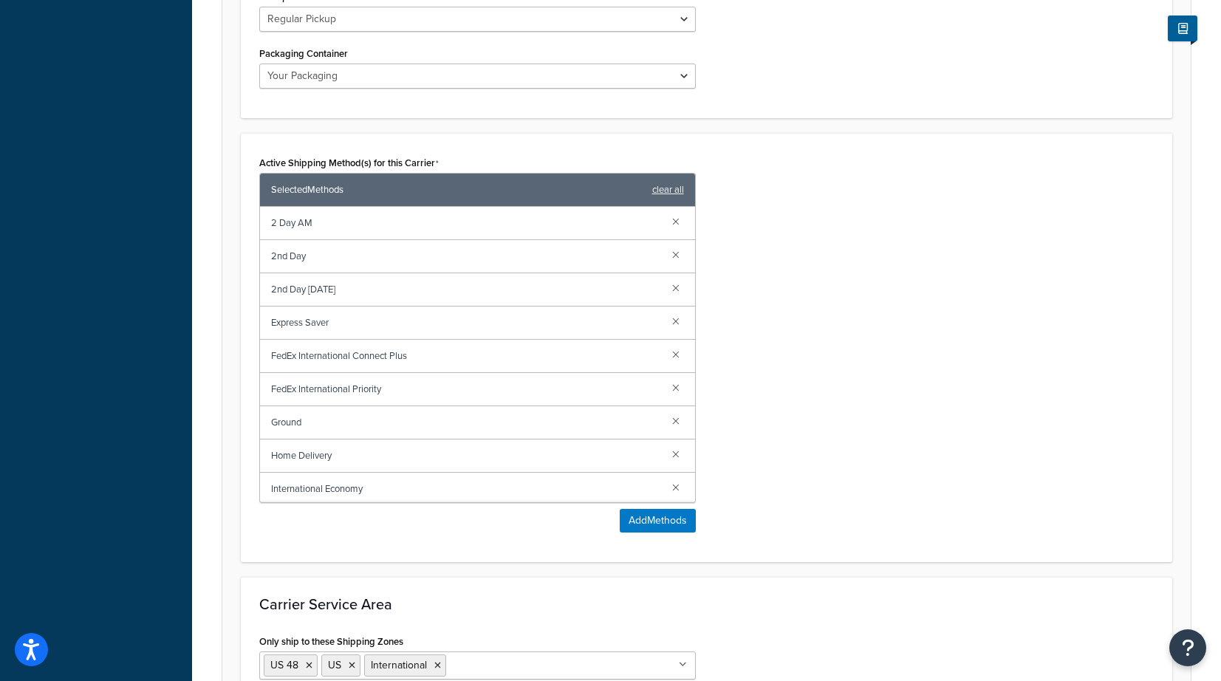
scroll to position [887, 0]
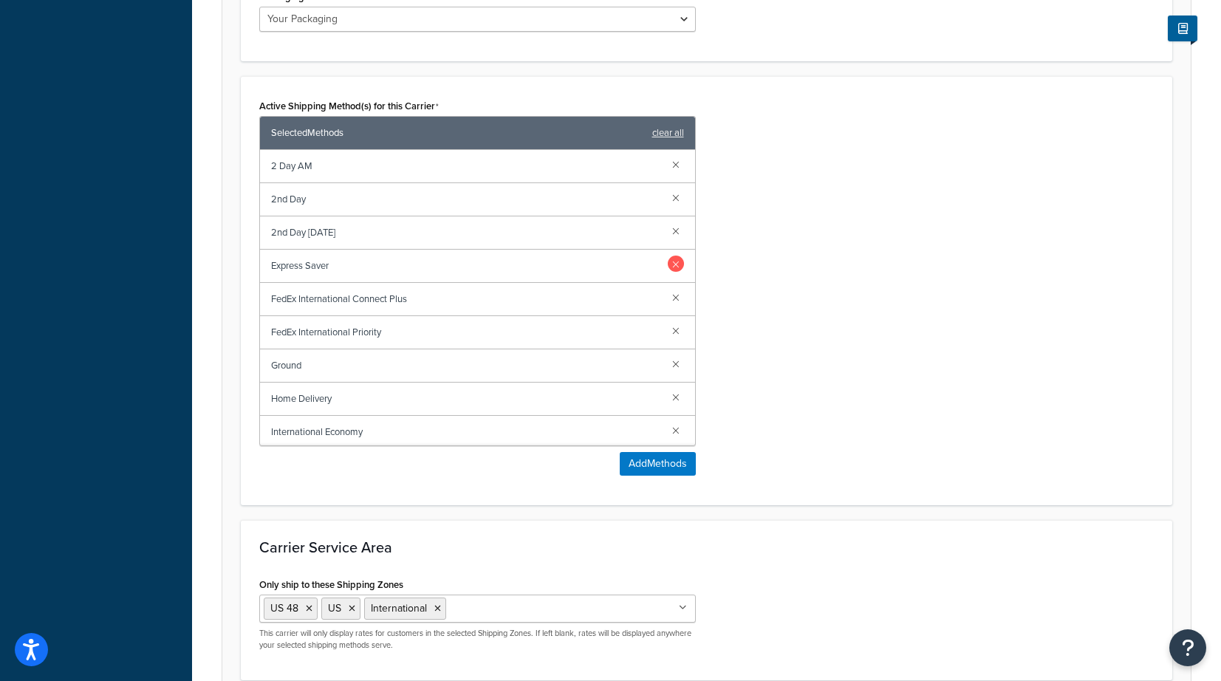
click at [668, 261] on link at bounding box center [676, 264] width 16 height 16
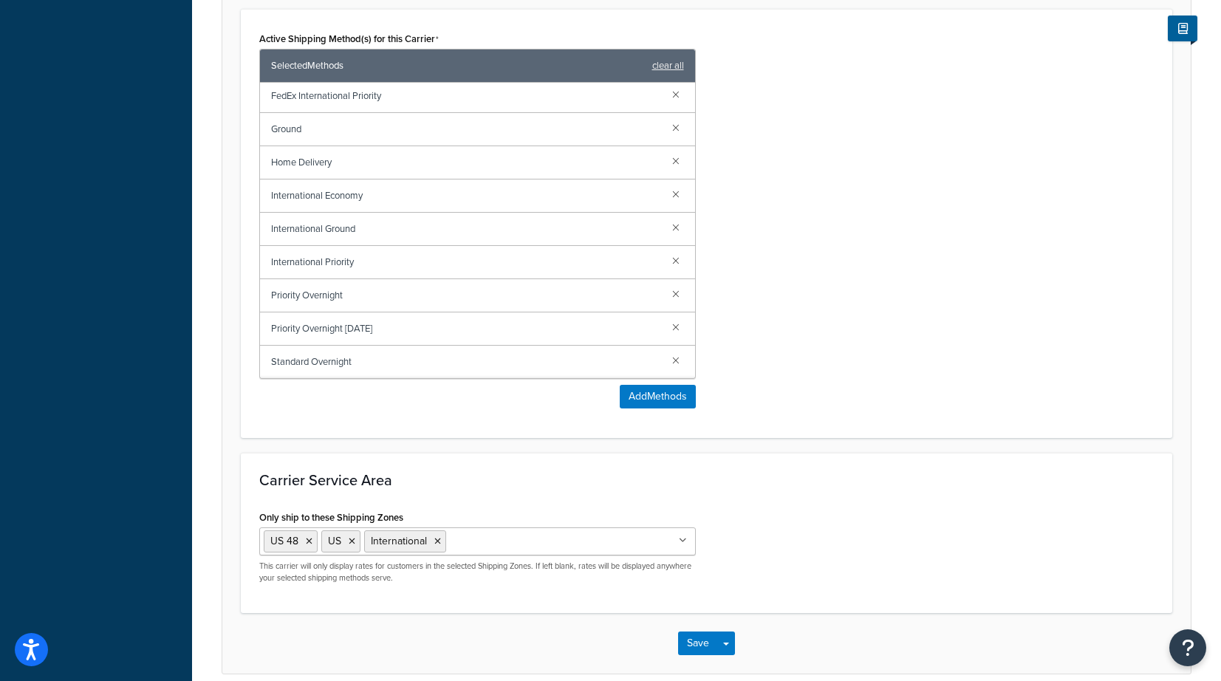
scroll to position [1021, 0]
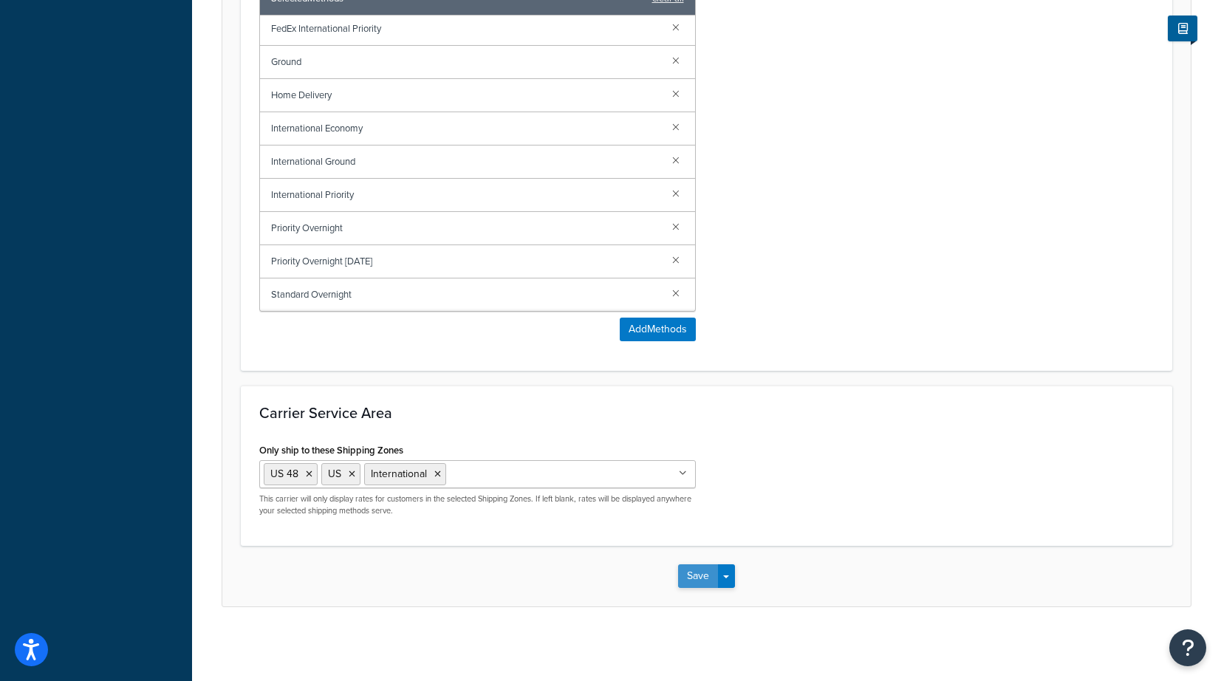
click at [699, 572] on button "Save" at bounding box center [698, 576] width 40 height 24
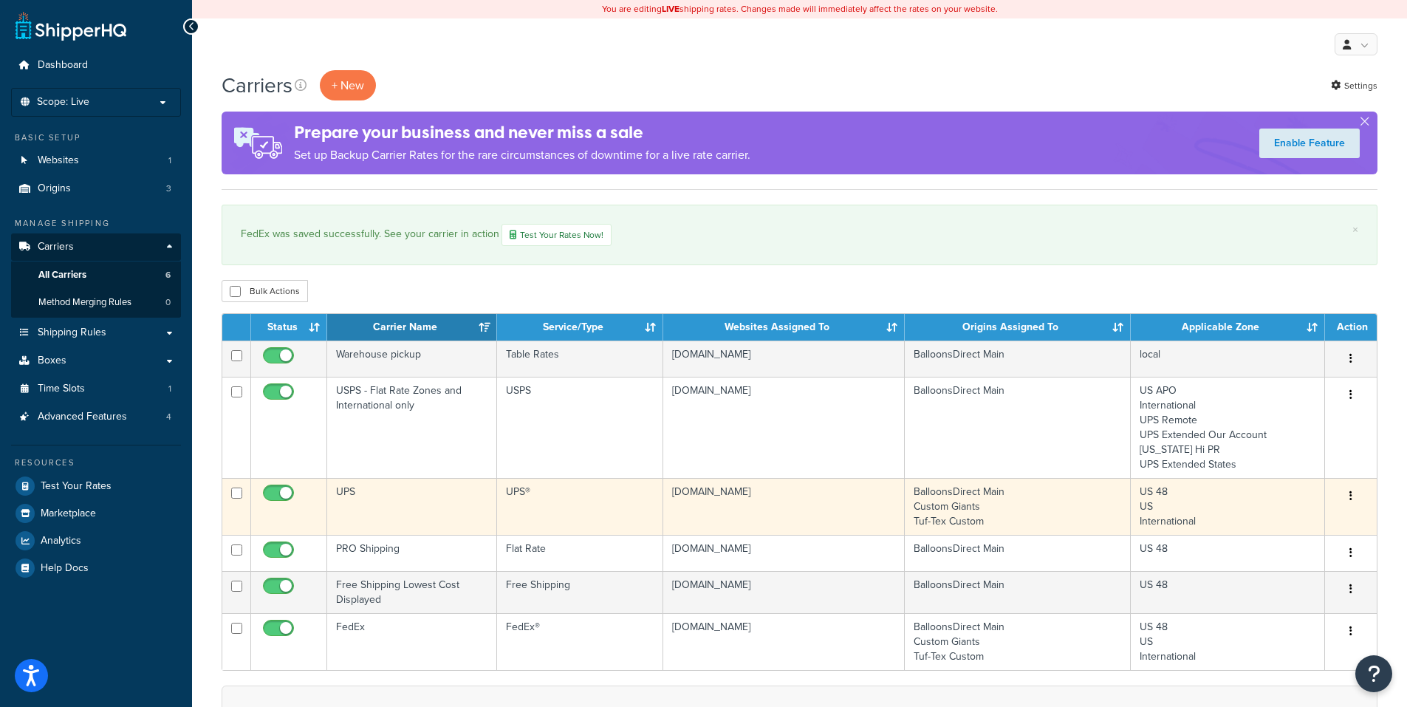
click at [1221, 491] on icon "button" at bounding box center [1351, 496] width 3 height 10
click at [1221, 522] on link "Edit" at bounding box center [1291, 526] width 117 height 30
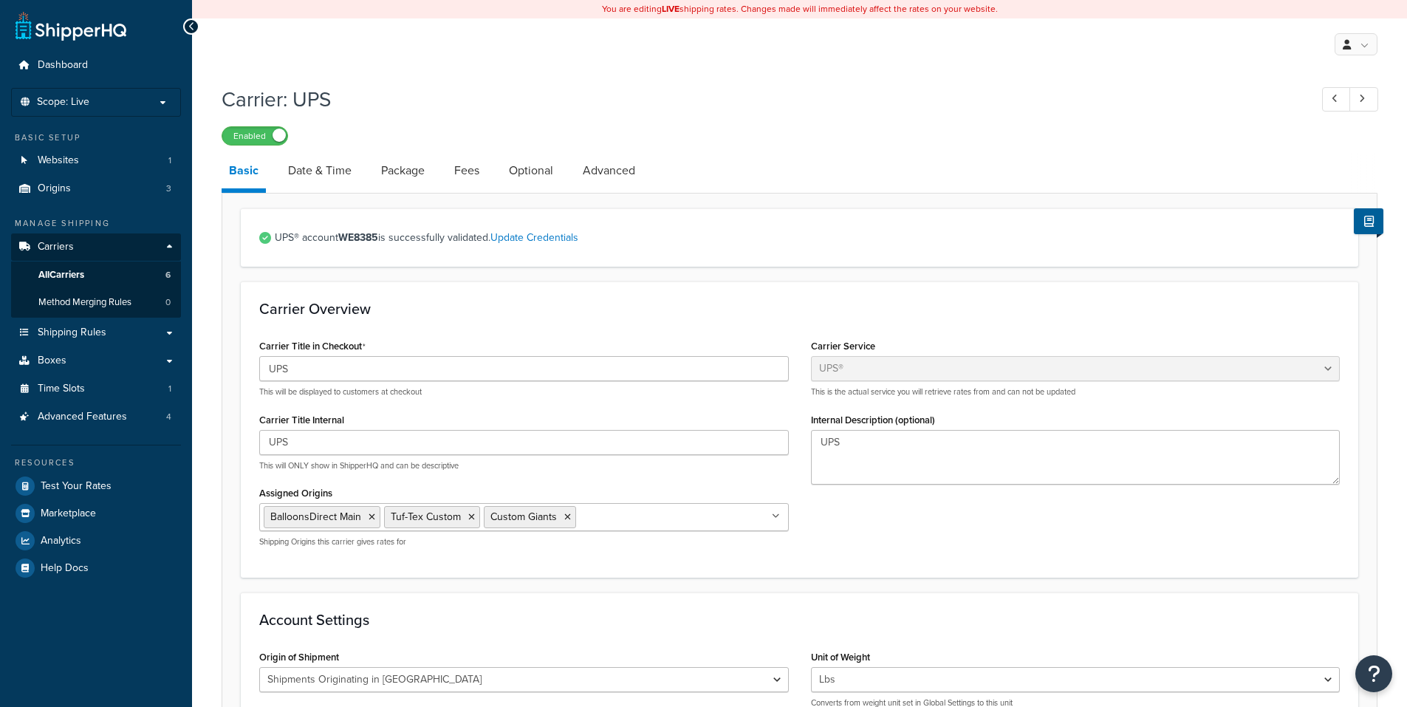
select select "ups"
select select "us"
select select "02"
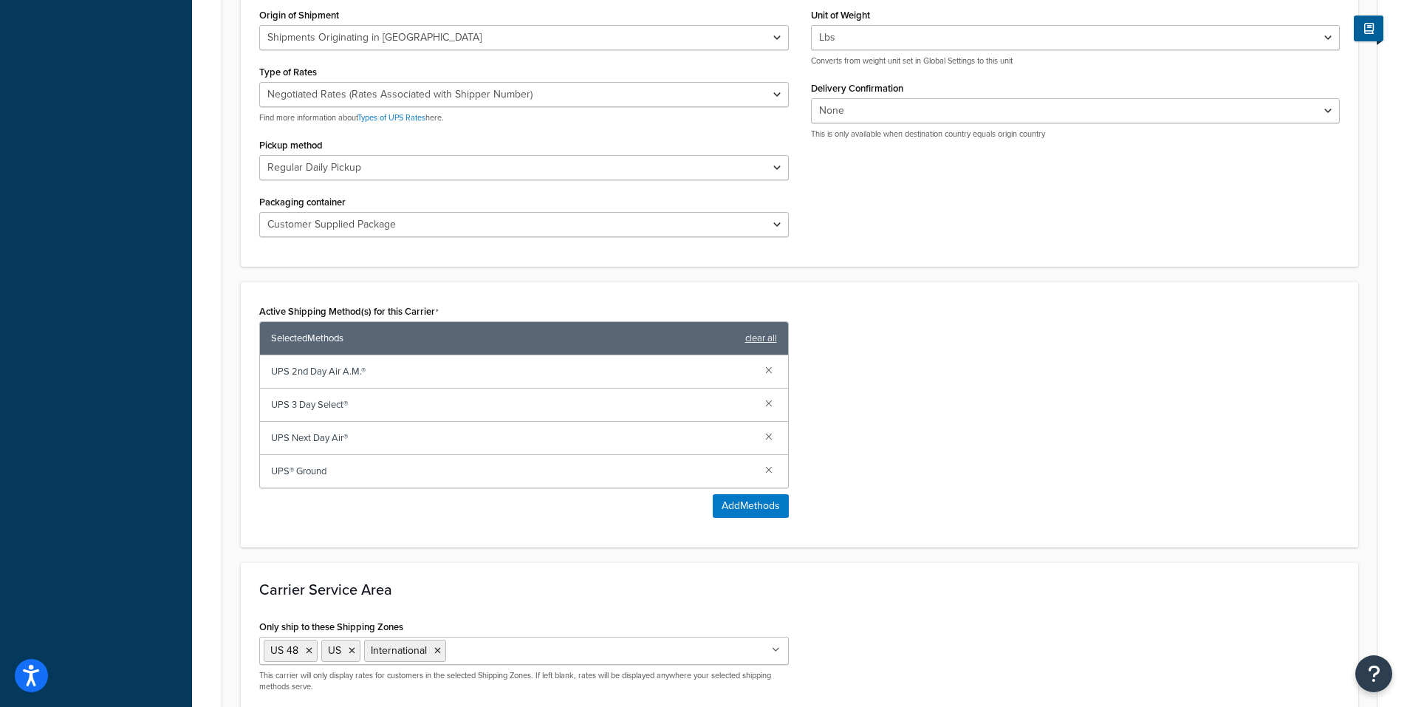
scroll to position [793, 0]
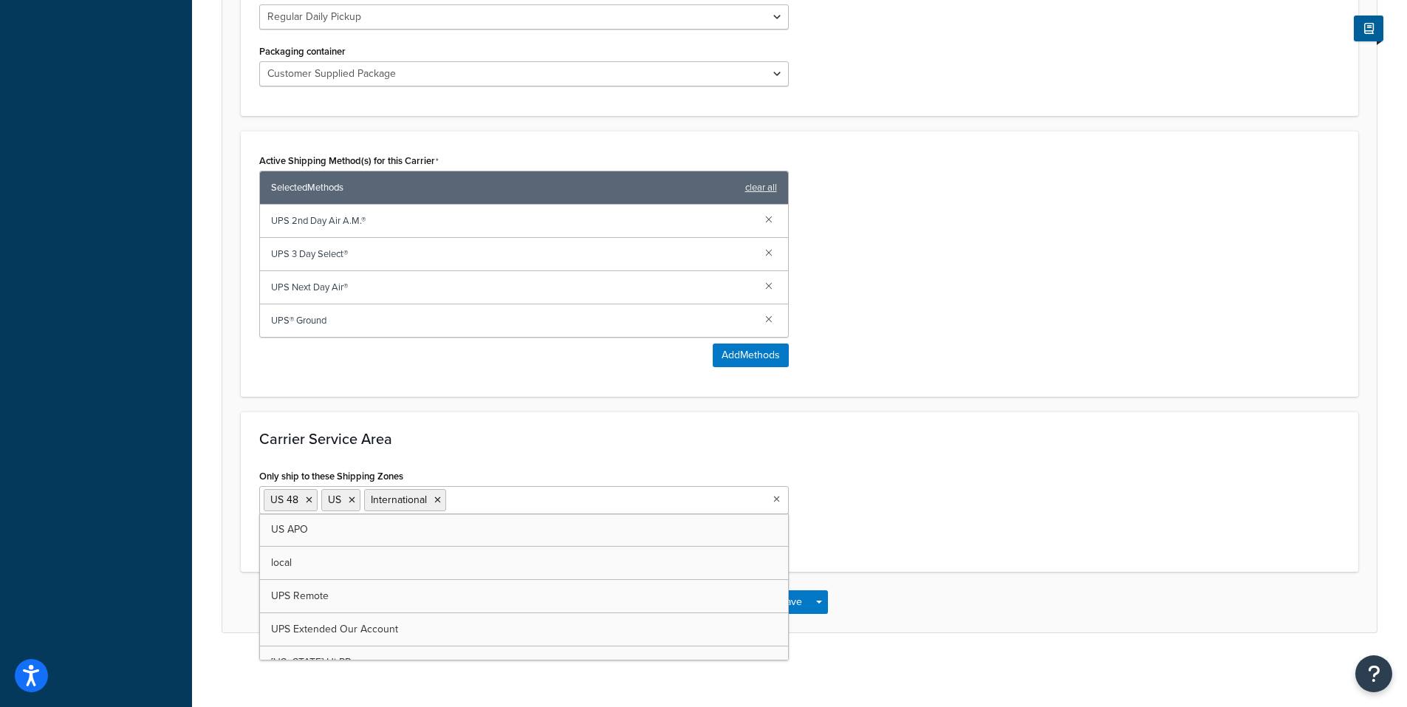
click at [522, 493] on input "Only ship to these Shipping Zones" at bounding box center [515, 499] width 131 height 16
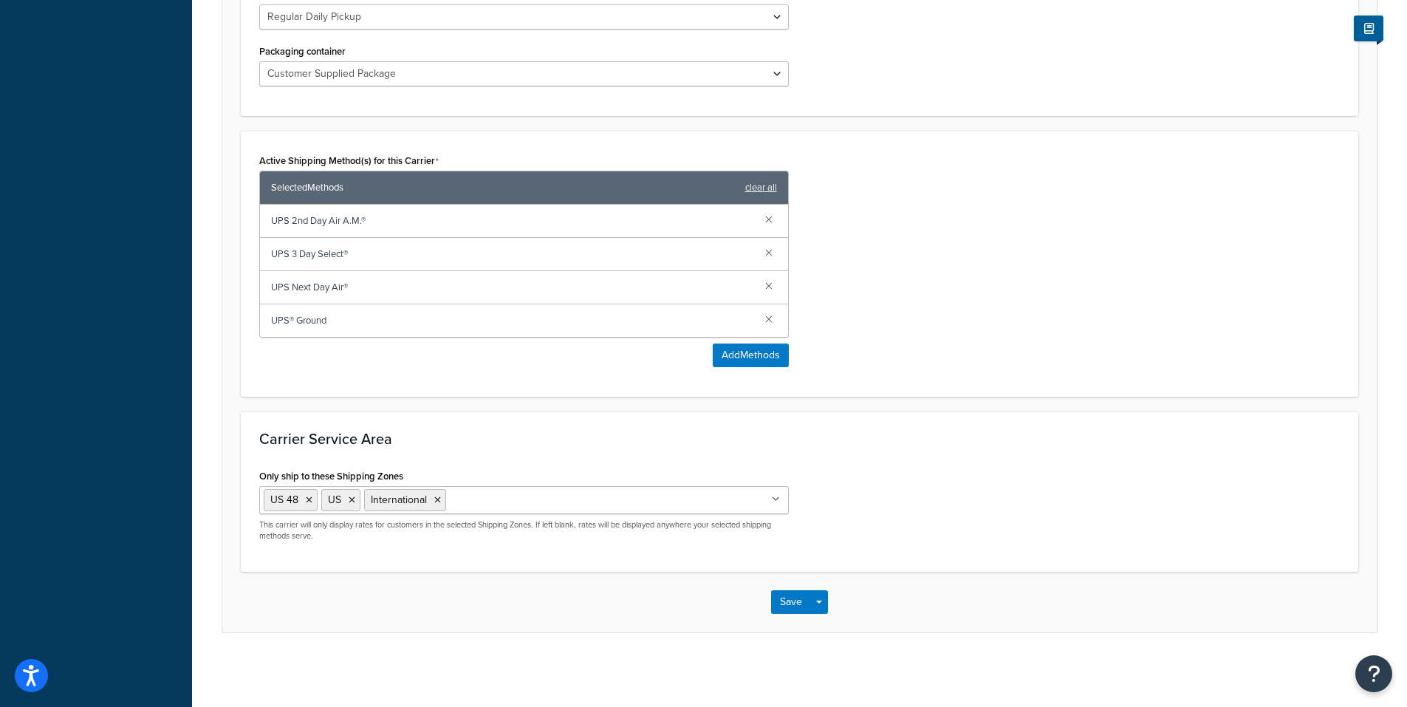
click at [869, 441] on h3 "Carrier Service Area" at bounding box center [799, 439] width 1081 height 16
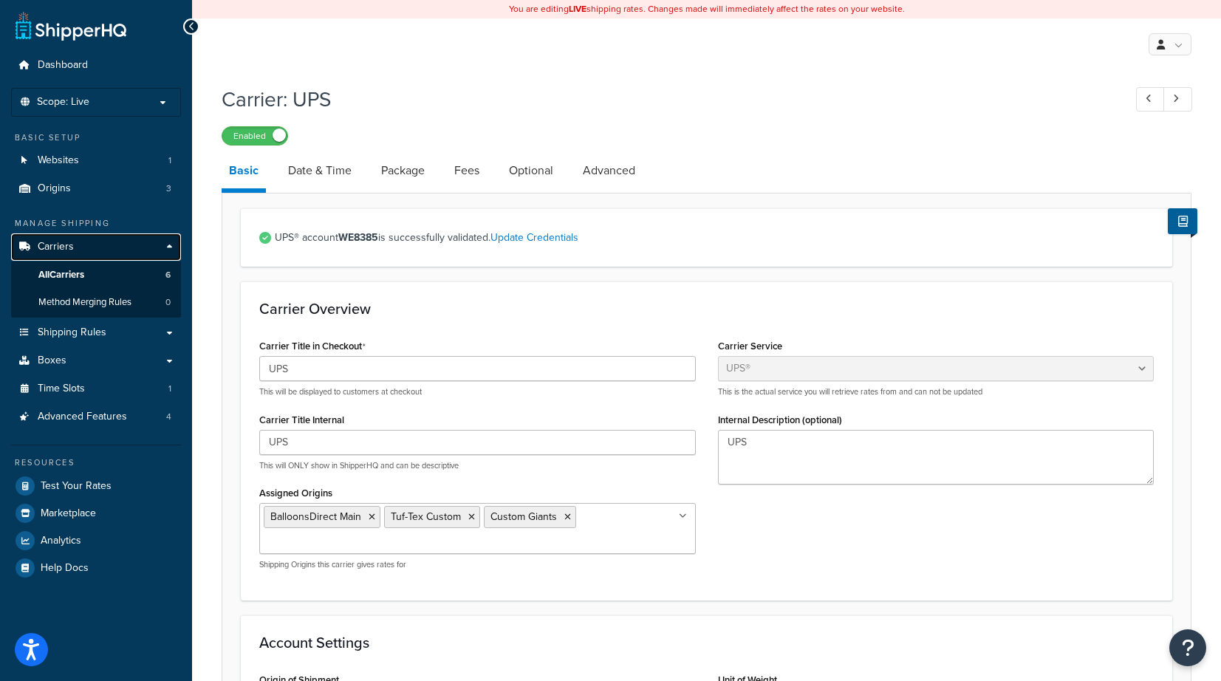
click at [77, 240] on link "Carriers" at bounding box center [96, 246] width 170 height 27
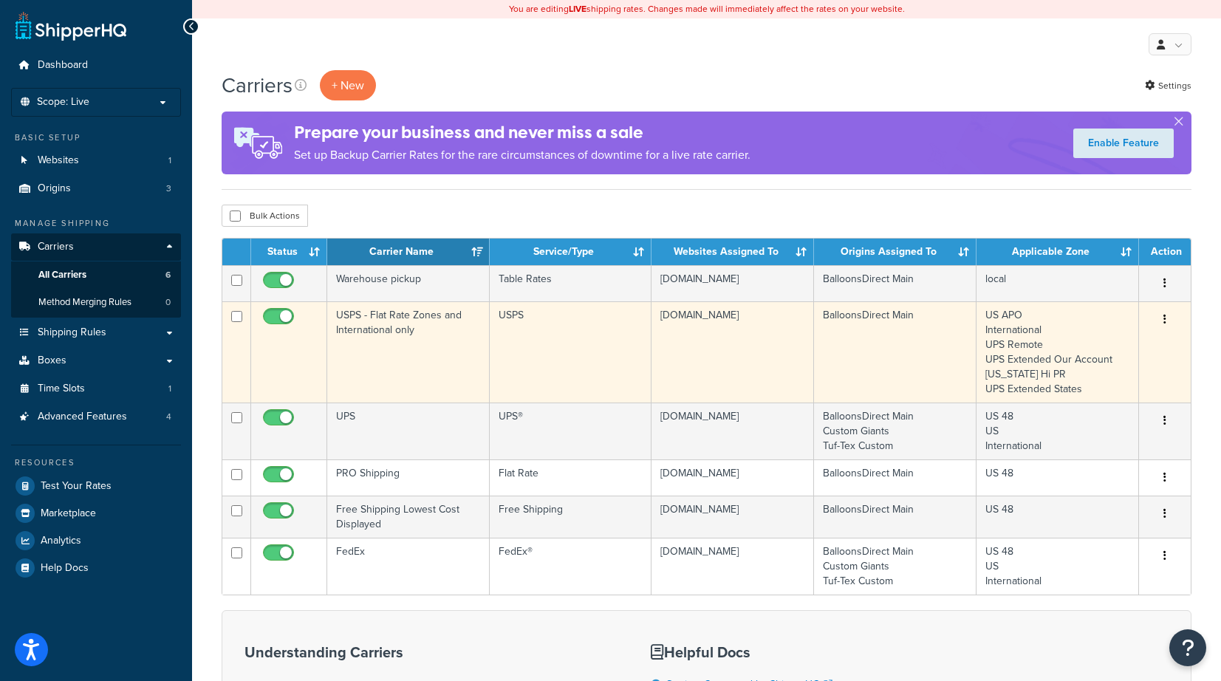
click at [1164, 317] on icon "button" at bounding box center [1165, 319] width 3 height 10
click at [1086, 346] on link "Edit" at bounding box center [1105, 349] width 117 height 30
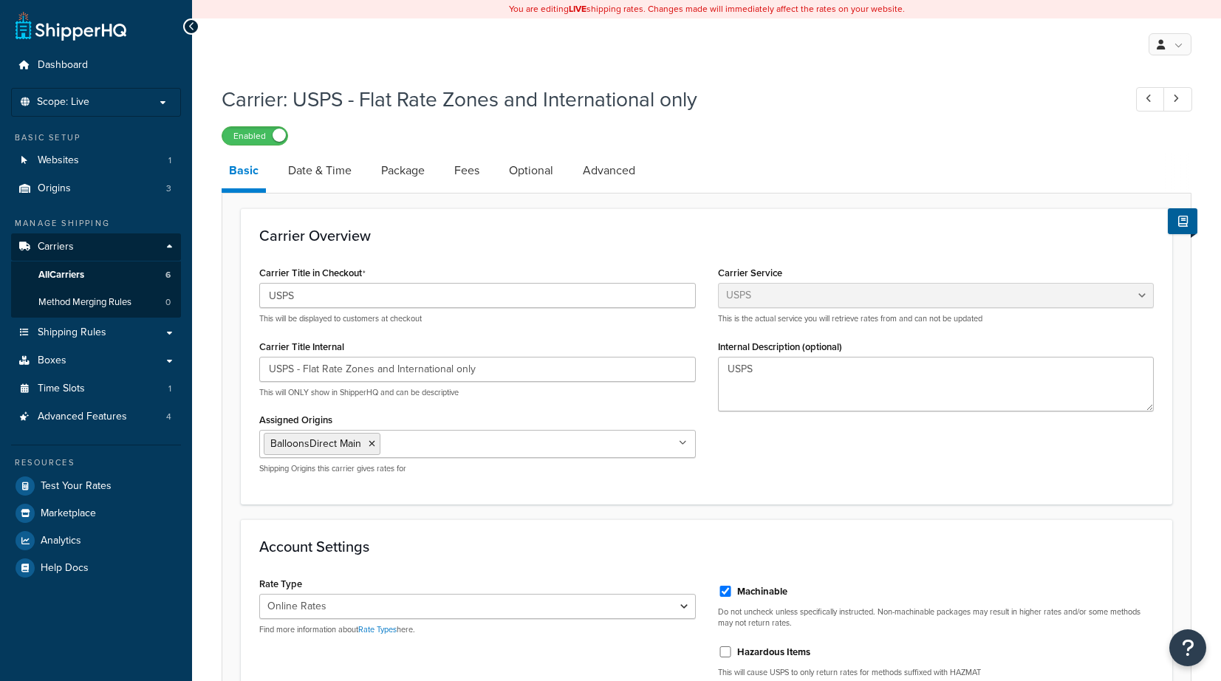
select select "usps"
select select "ONLINE"
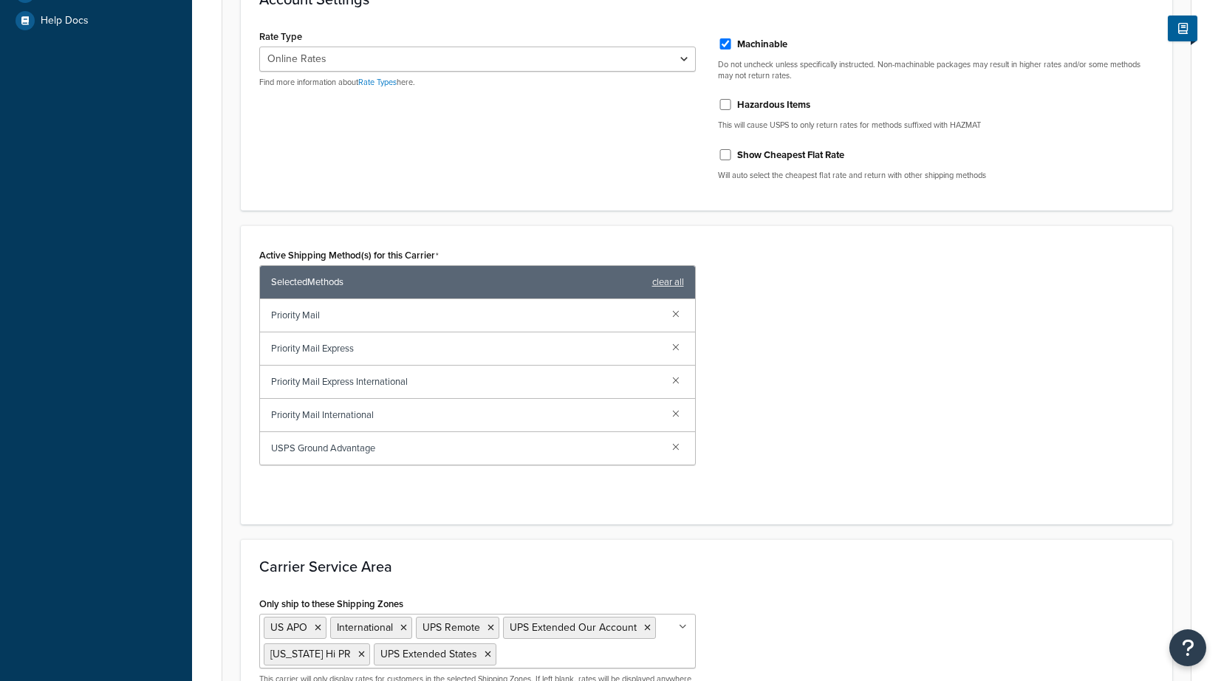
scroll to position [591, 0]
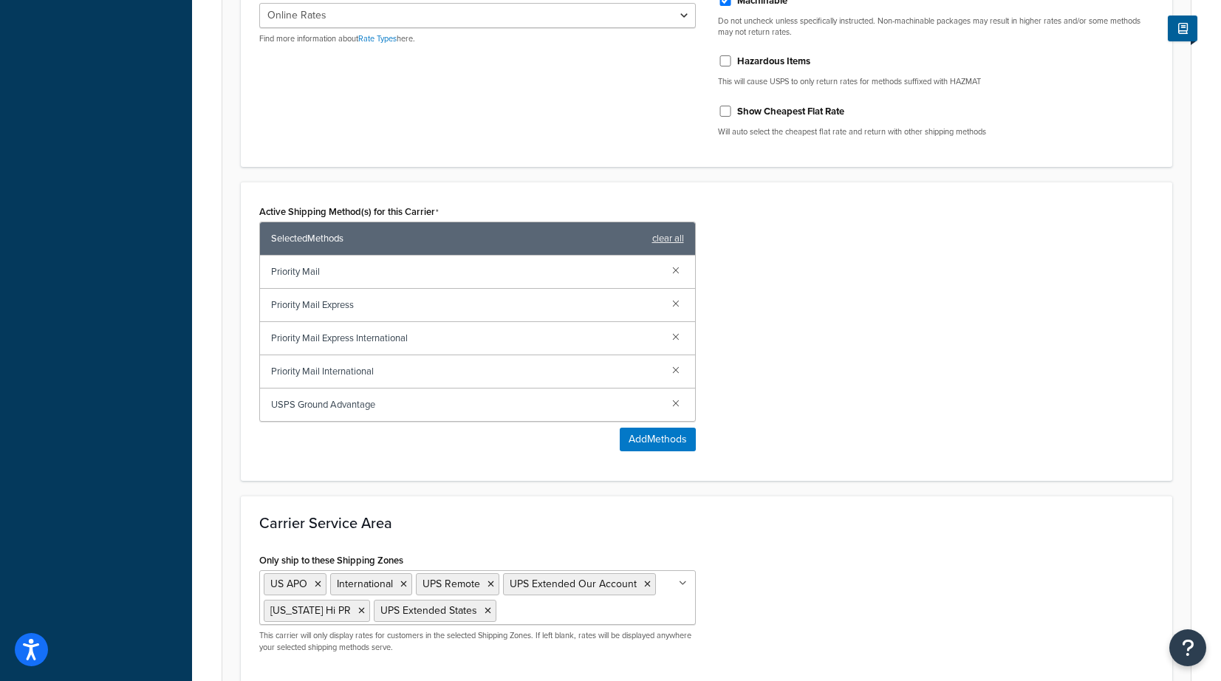
click at [751, 174] on form "Carrier Overview Carrier Title in Checkout USPS This will be displayed to custo…" at bounding box center [706, 180] width 969 height 1126
click at [558, 129] on div "Rate Type Retail Rates Online Rates Commercial Plus Find more information about…" at bounding box center [706, 65] width 917 height 167
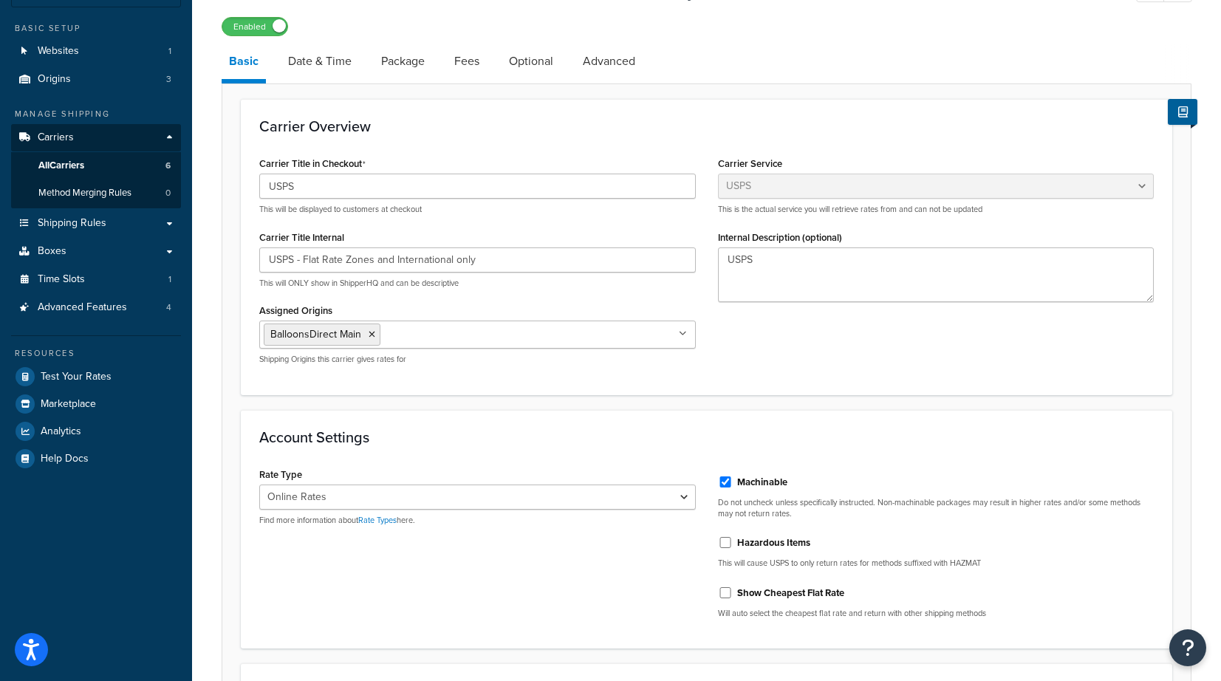
scroll to position [0, 0]
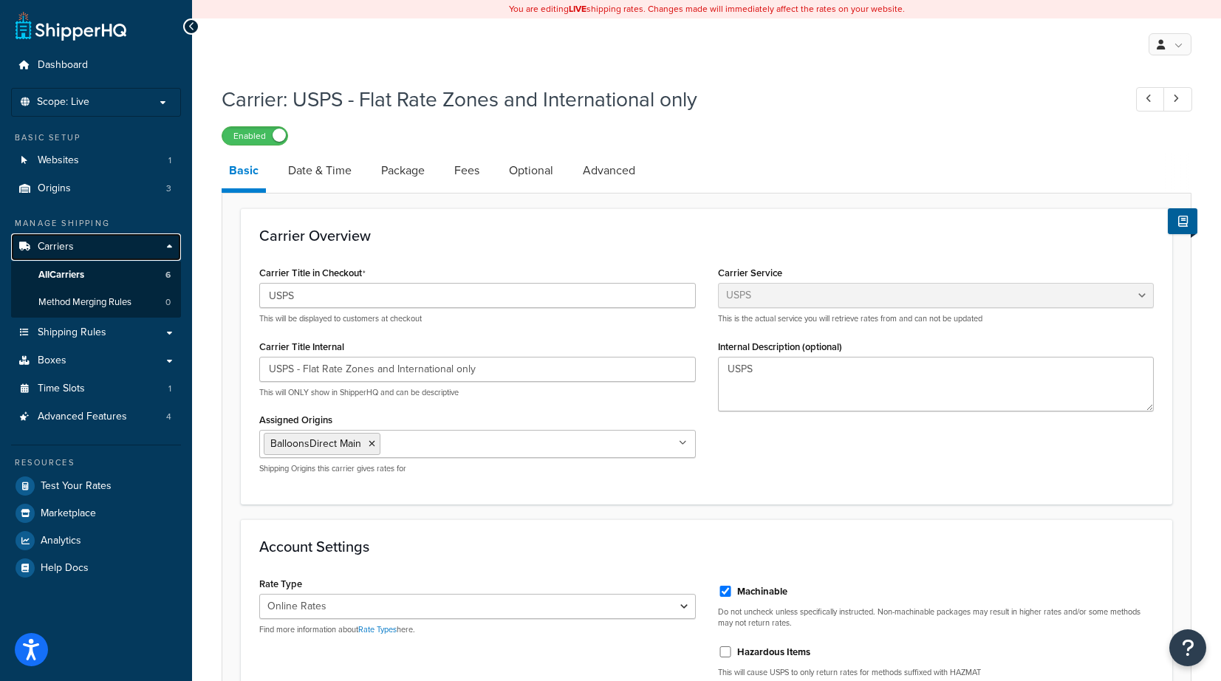
click at [60, 241] on span "Carriers" at bounding box center [56, 247] width 36 height 13
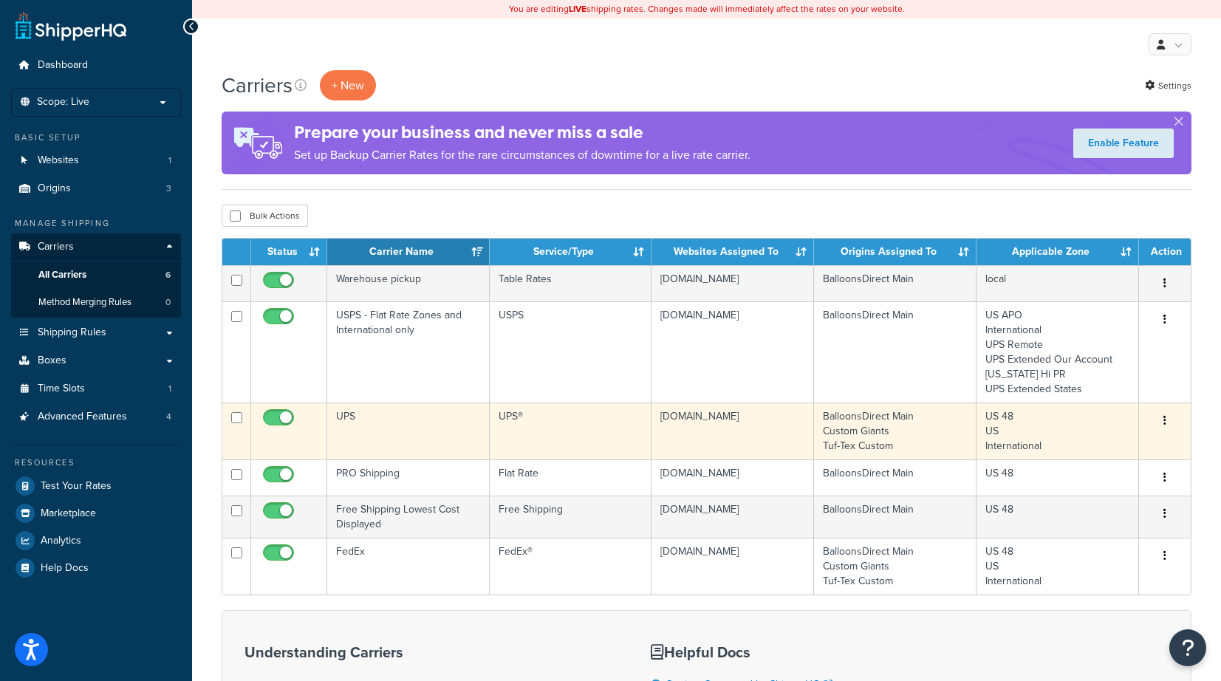
click at [1161, 416] on button "button" at bounding box center [1165, 421] width 21 height 24
click at [1090, 446] on link "Edit" at bounding box center [1105, 450] width 117 height 30
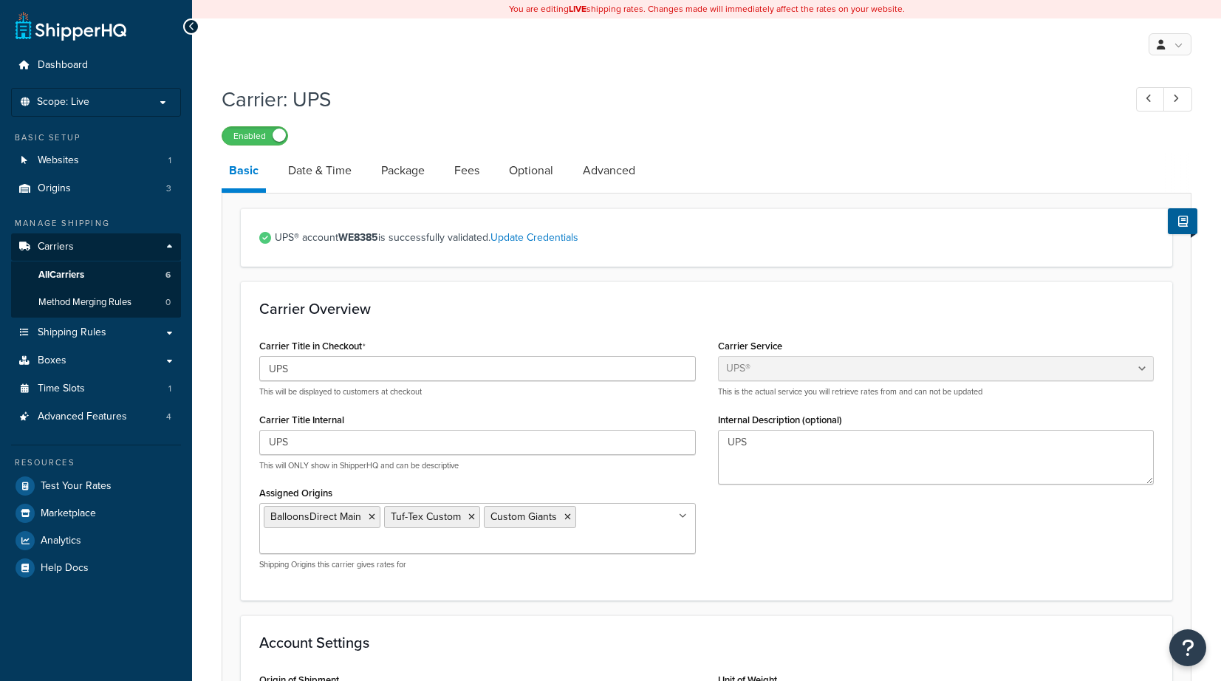
select select "ups"
select select "us"
select select "02"
click at [55, 327] on span "Shipping Rules" at bounding box center [72, 333] width 69 height 13
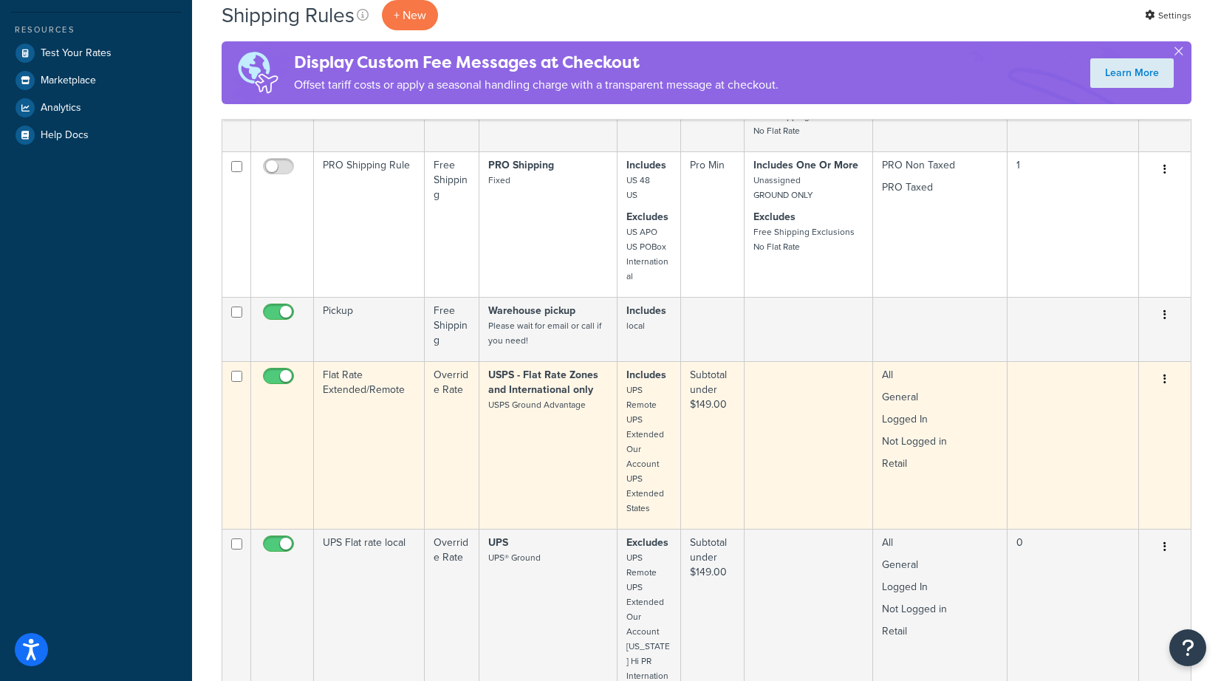
scroll to position [665, 0]
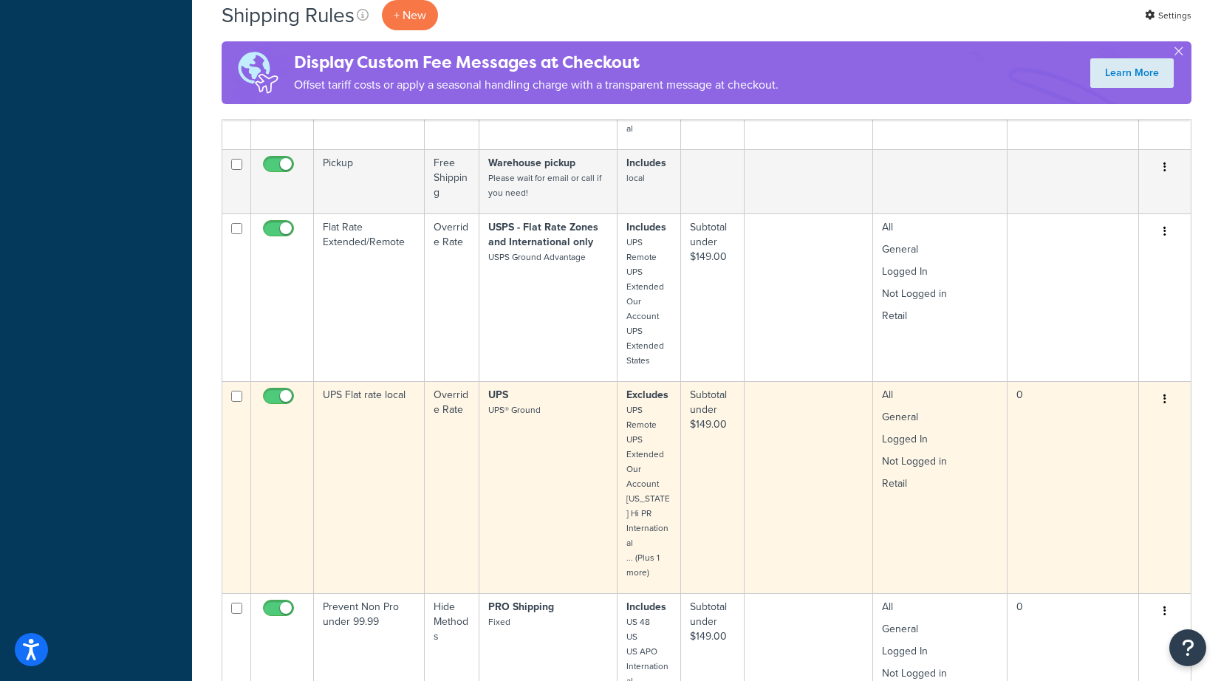
click at [1163, 397] on button "button" at bounding box center [1165, 400] width 21 height 24
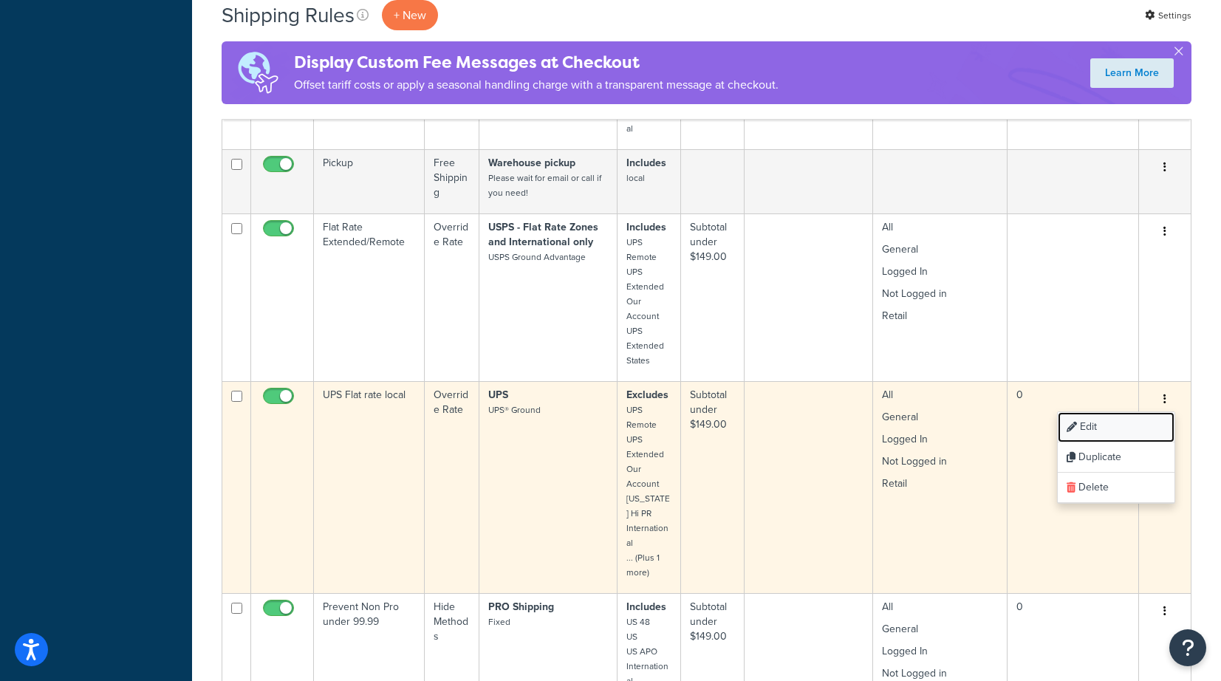
click at [1092, 426] on link "Edit" at bounding box center [1116, 427] width 117 height 30
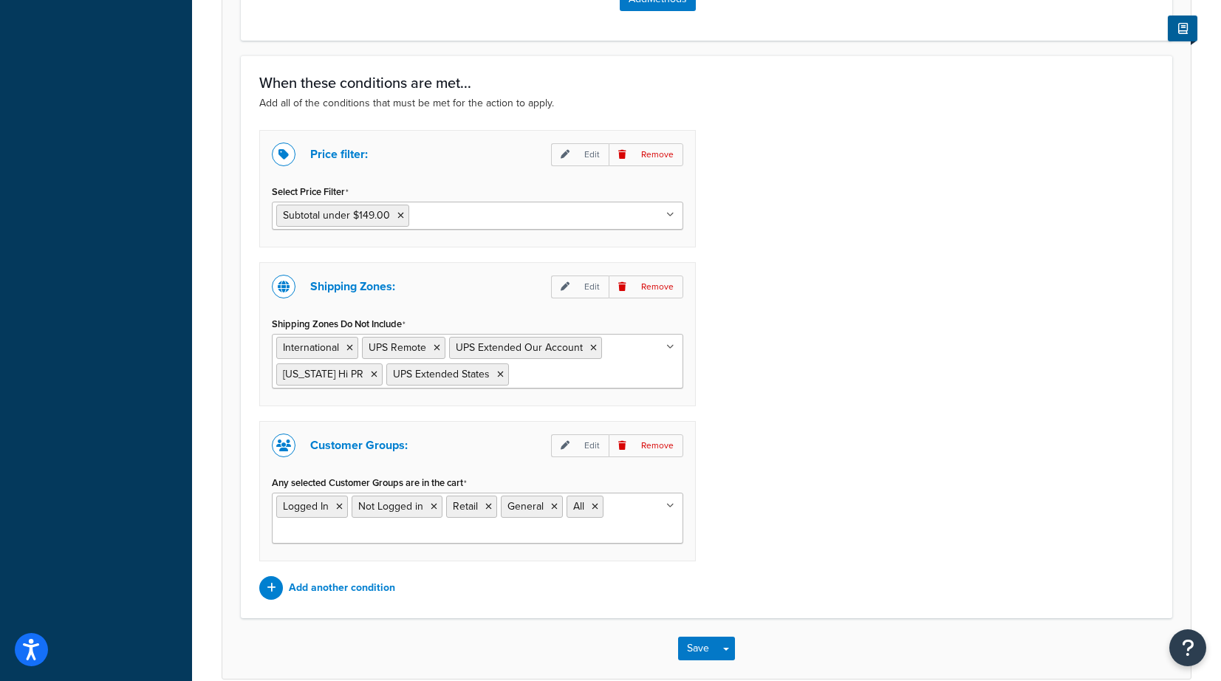
scroll to position [1034, 0]
click at [669, 503] on icon at bounding box center [671, 504] width 7 height 9
click at [747, 479] on div "Price filter: Edit Remove Select Price Filter Subtotal under $149.00 Subtotal O…" at bounding box center [706, 364] width 917 height 470
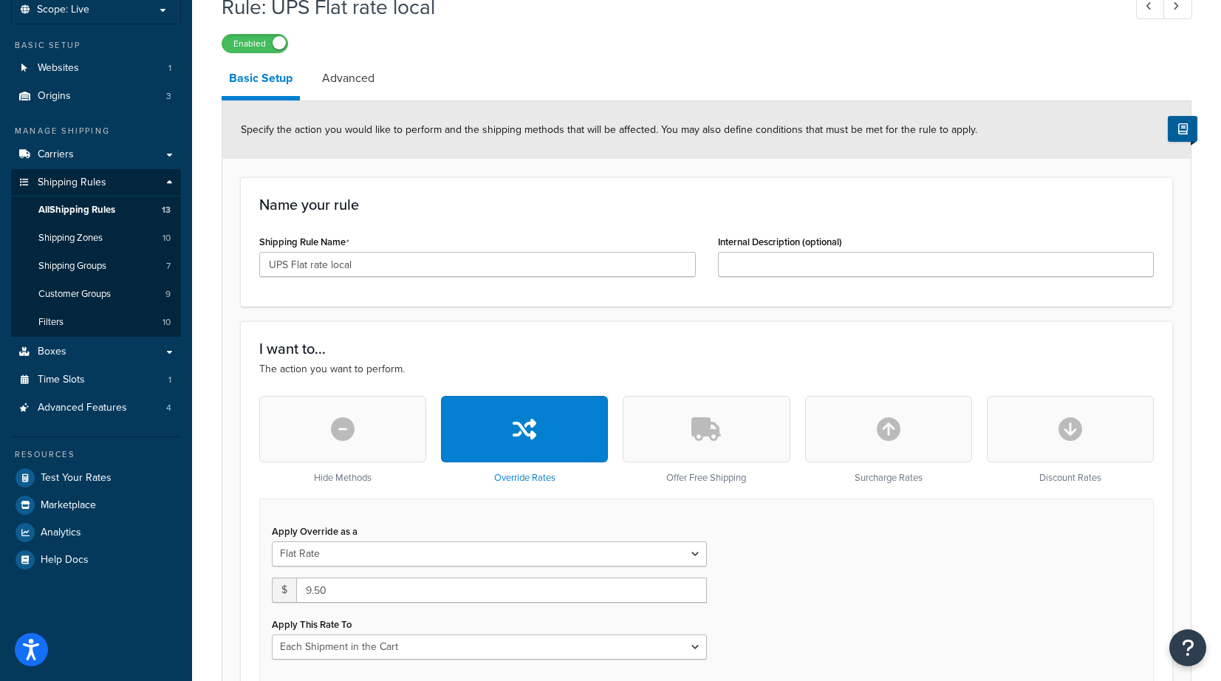
scroll to position [0, 0]
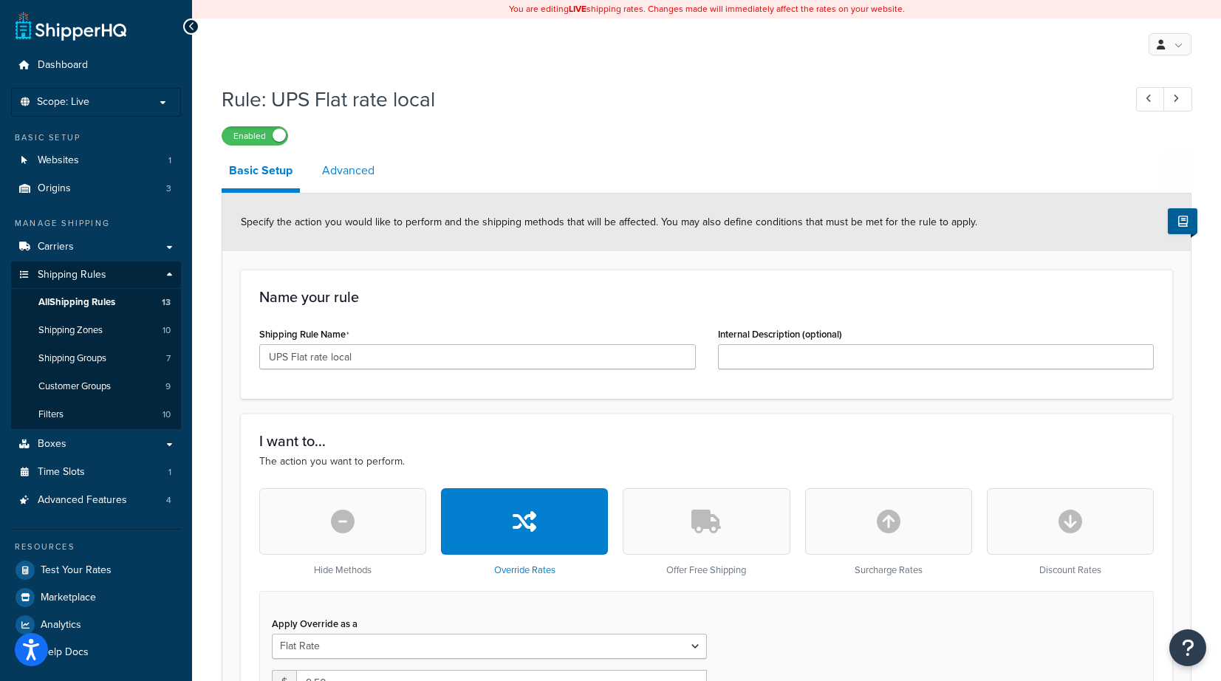
click at [367, 165] on link "Advanced" at bounding box center [348, 170] width 67 height 35
